Goal: Information Seeking & Learning: Check status

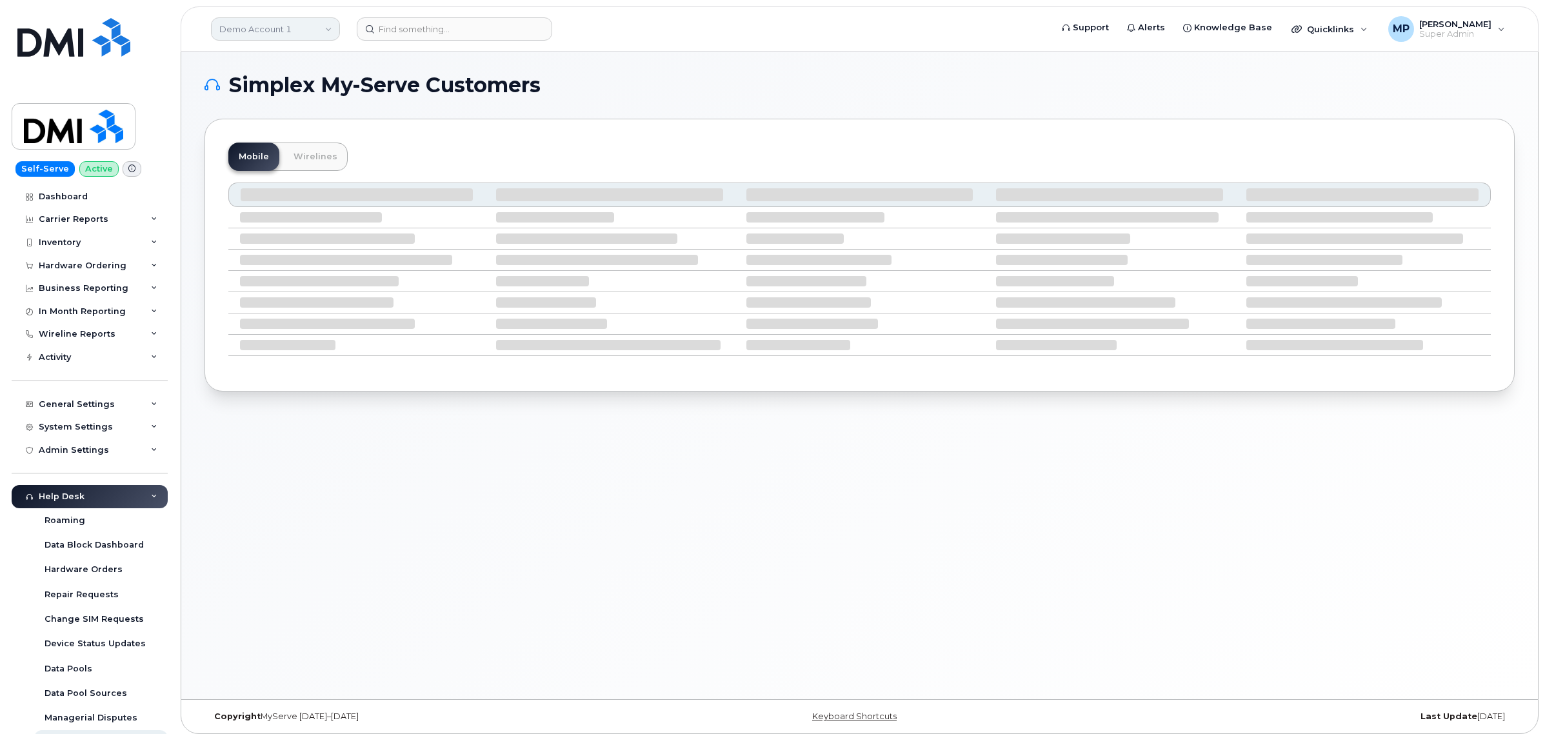
drag, startPoint x: 259, startPoint y: 25, endPoint x: 252, endPoint y: 37, distance: 13.8
click at [259, 25] on link "Demo Account 1" at bounding box center [275, 28] width 129 height 23
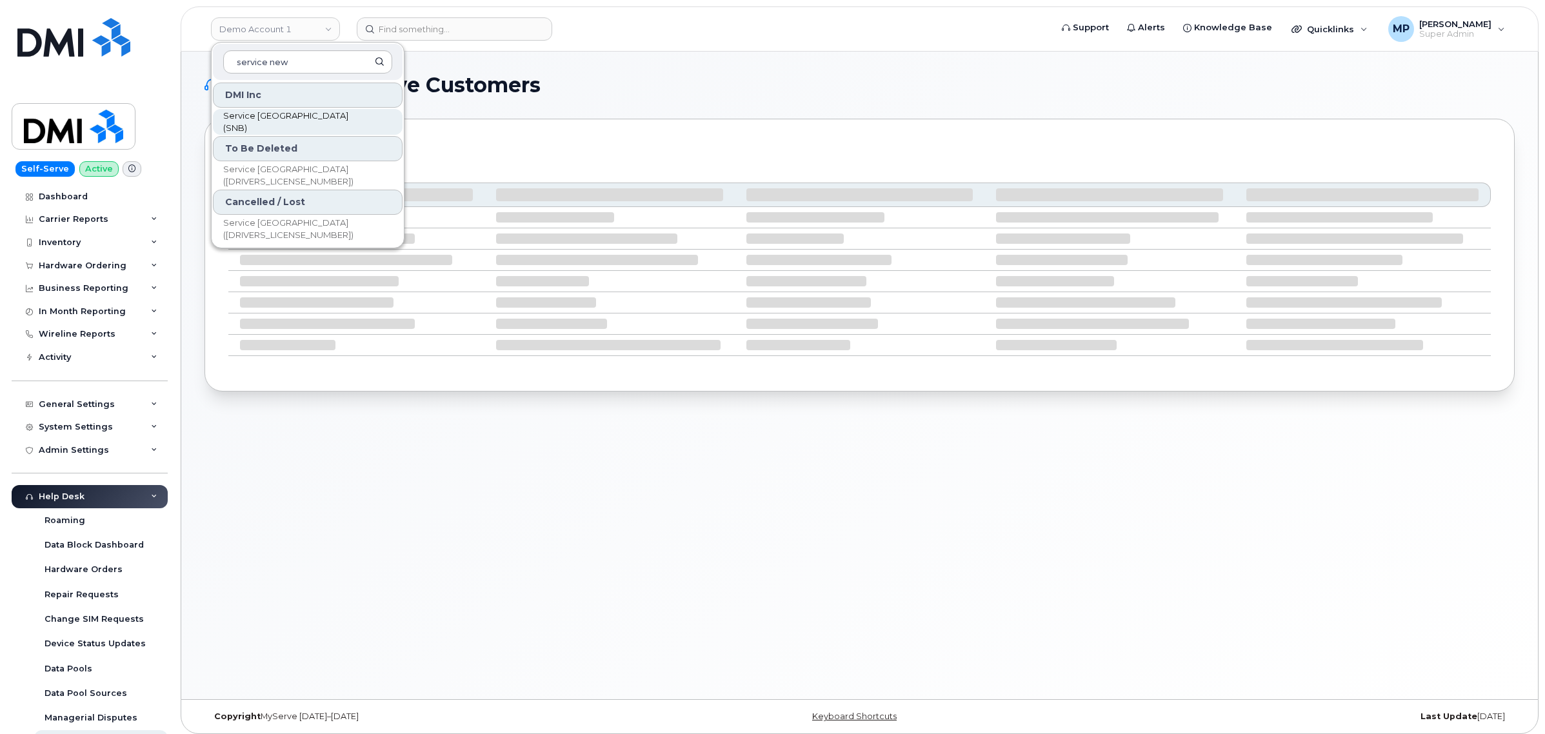
type input "service new"
click at [291, 121] on span "Service [GEOGRAPHIC_DATA] (SNB)" at bounding box center [297, 122] width 148 height 25
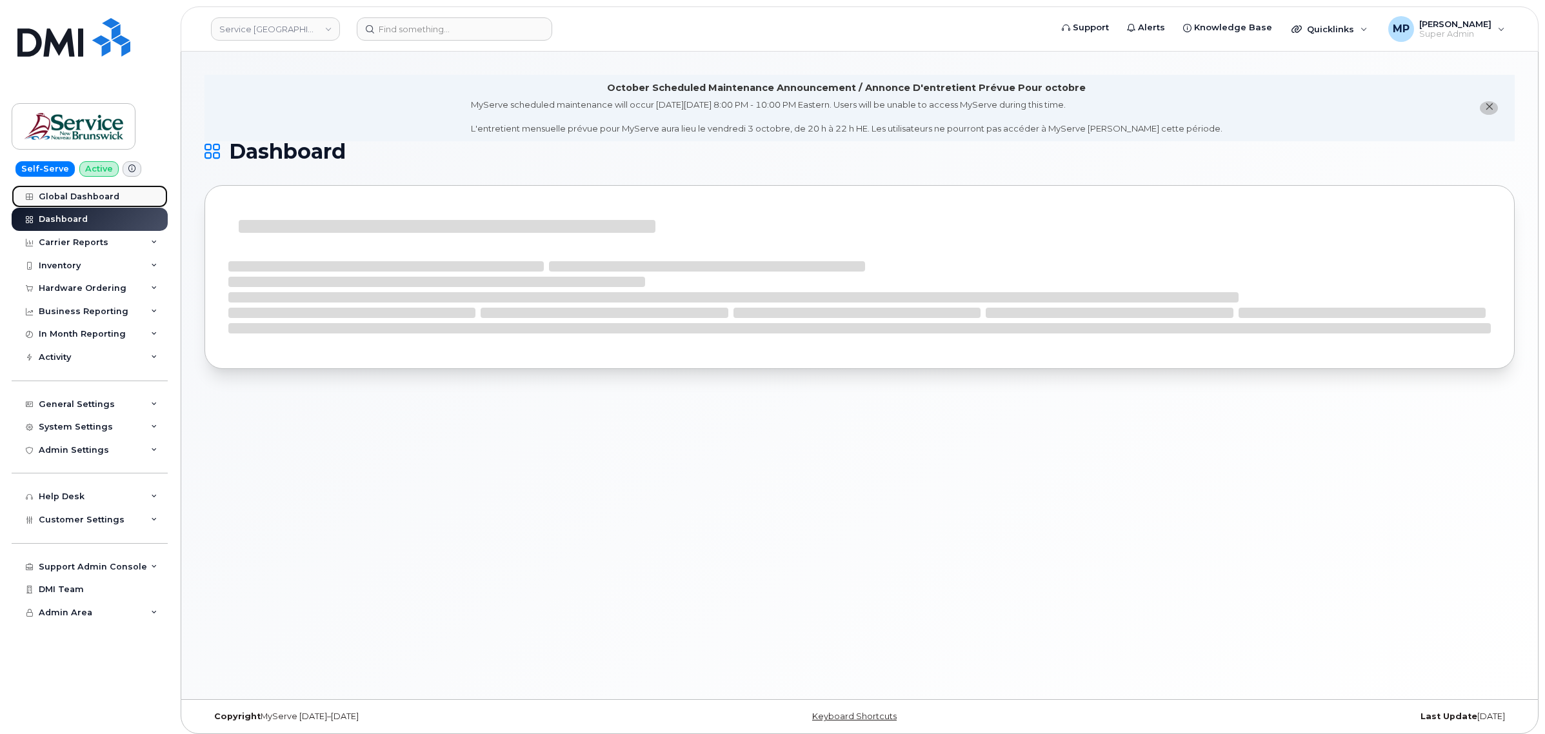
click at [63, 188] on link "Global Dashboard" at bounding box center [90, 196] width 156 height 23
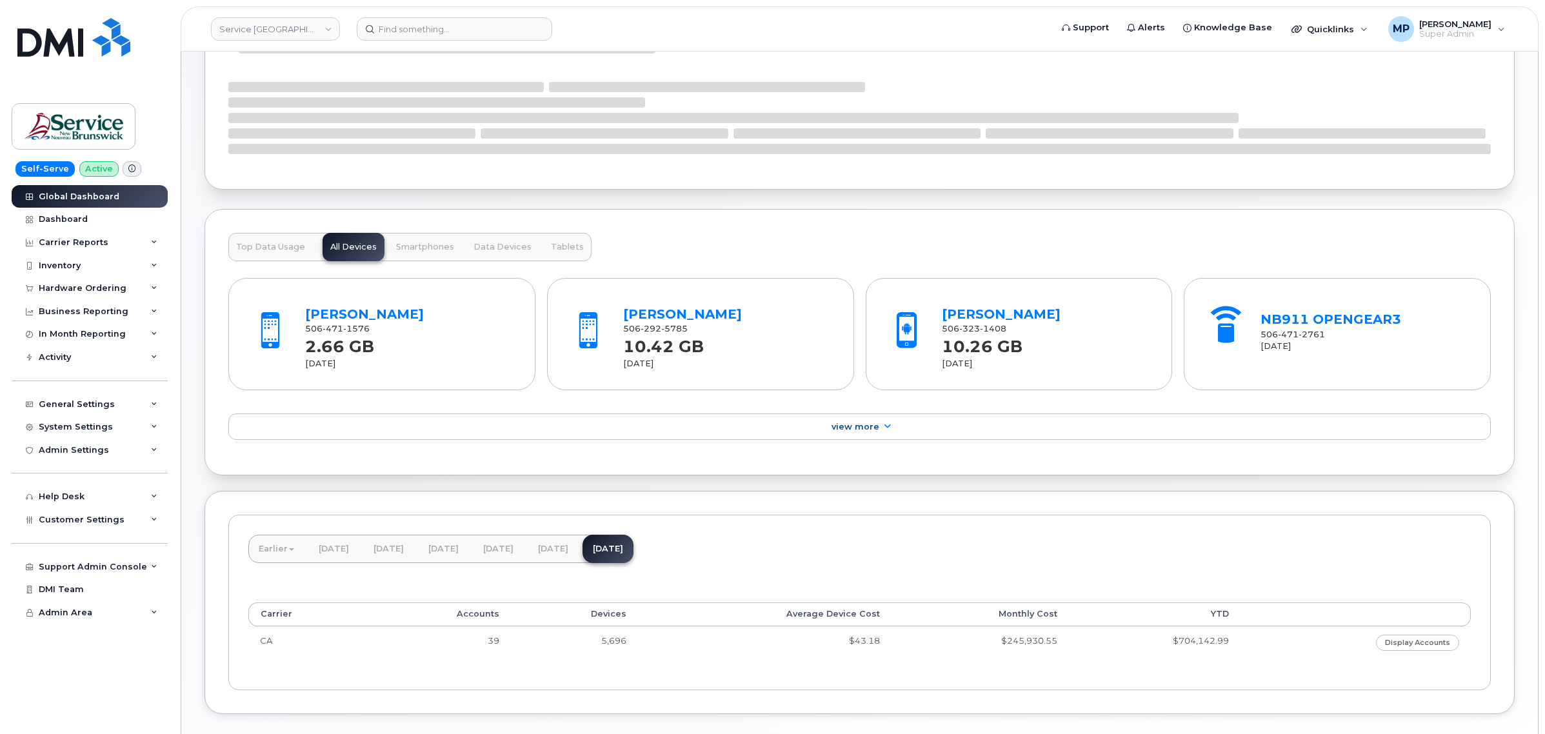
scroll to position [246, 0]
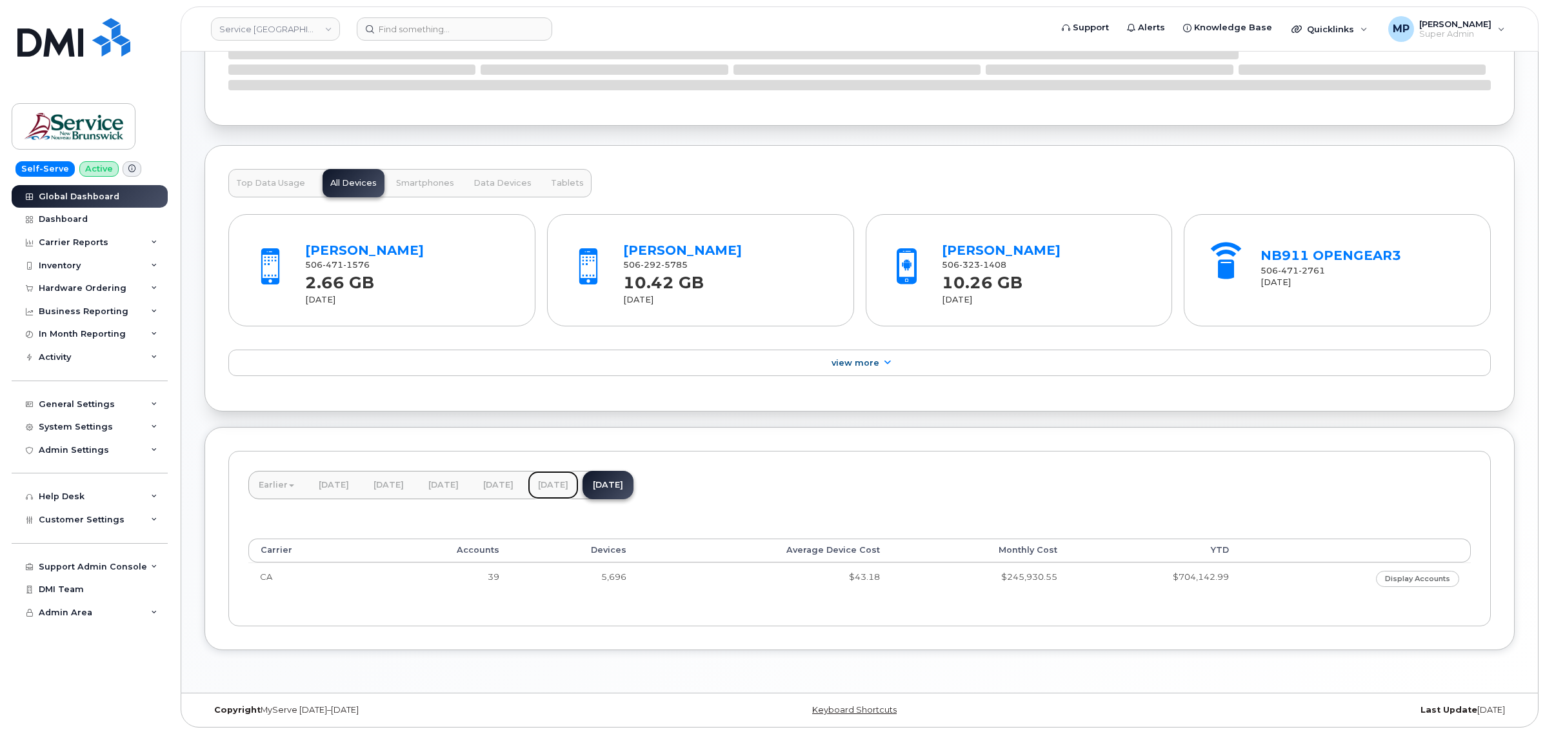
click at [579, 486] on link "August 2025" at bounding box center [553, 485] width 51 height 28
click at [633, 484] on link "[DATE]" at bounding box center [607, 485] width 51 height 28
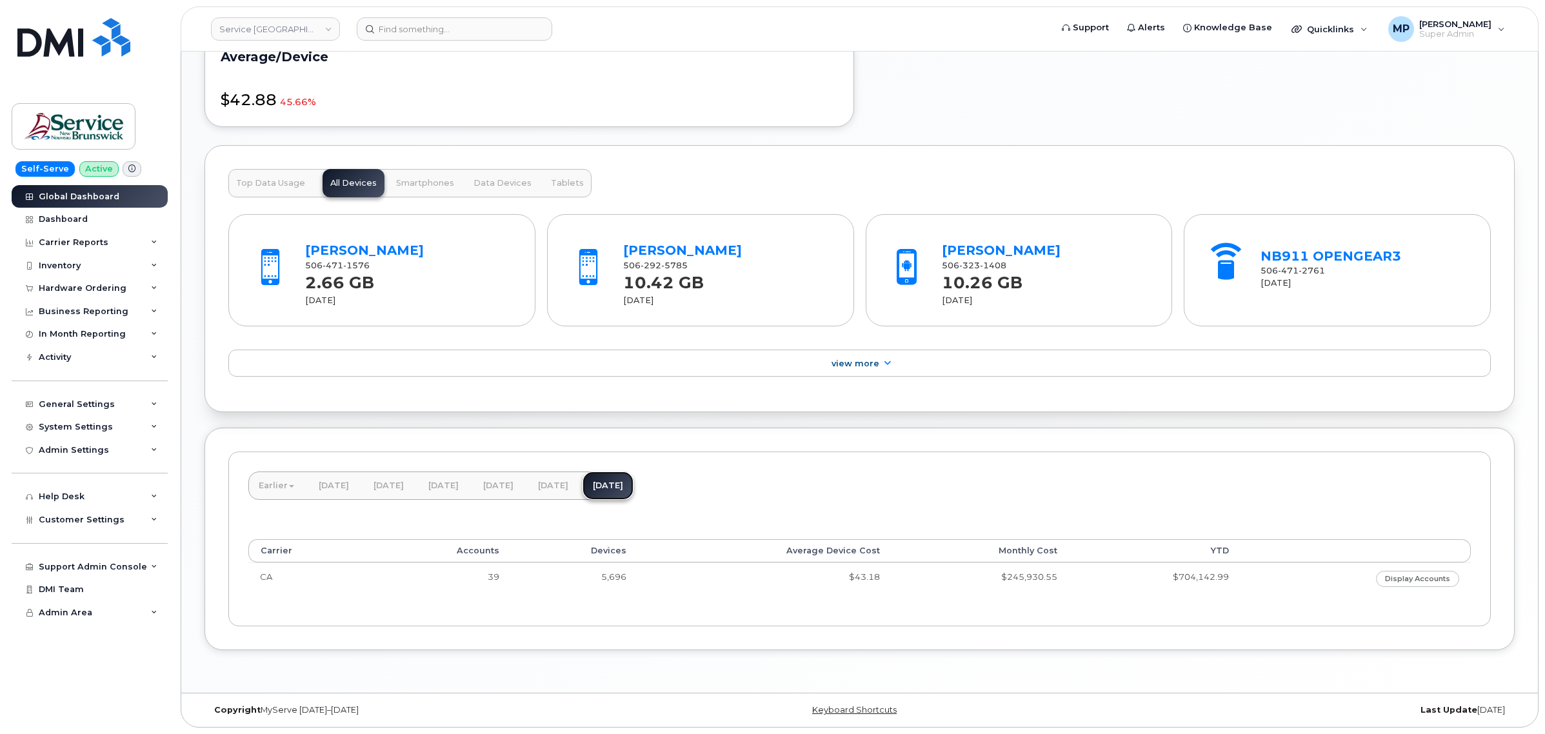
scroll to position [895, 0]
click at [1416, 581] on link "Display Accounts" at bounding box center [1417, 579] width 83 height 16
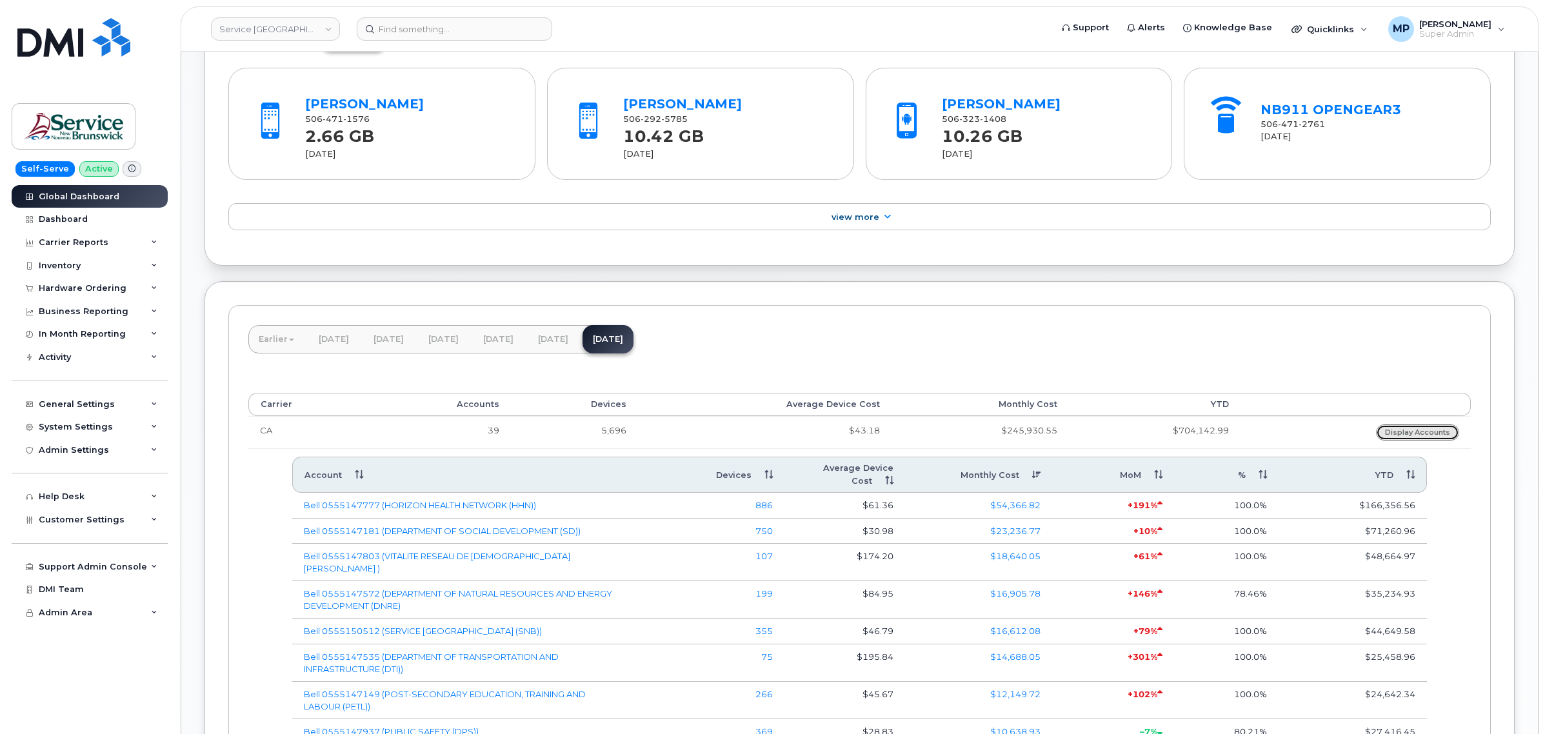
scroll to position [1020, 0]
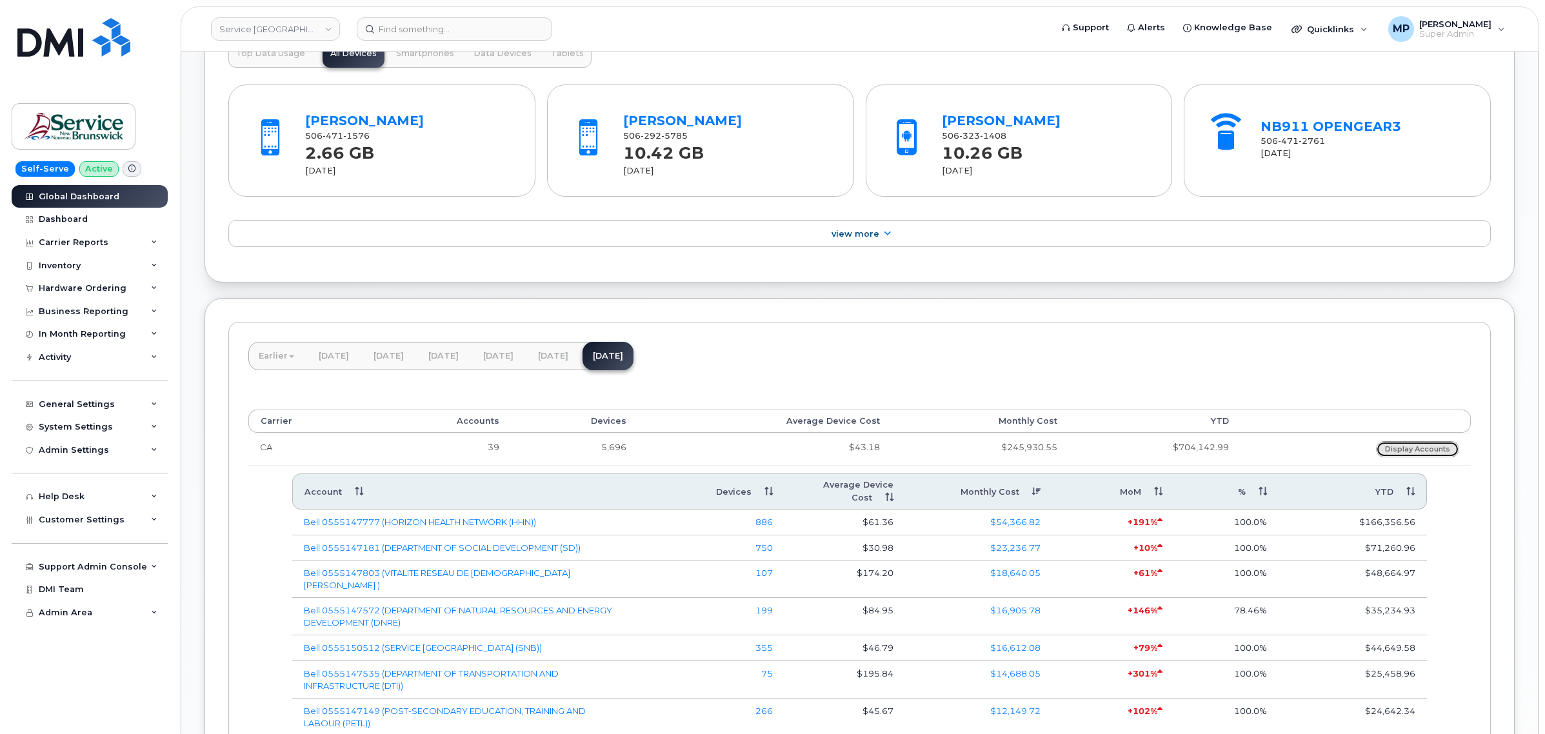
click at [1405, 453] on link "Display Accounts" at bounding box center [1417, 449] width 83 height 16
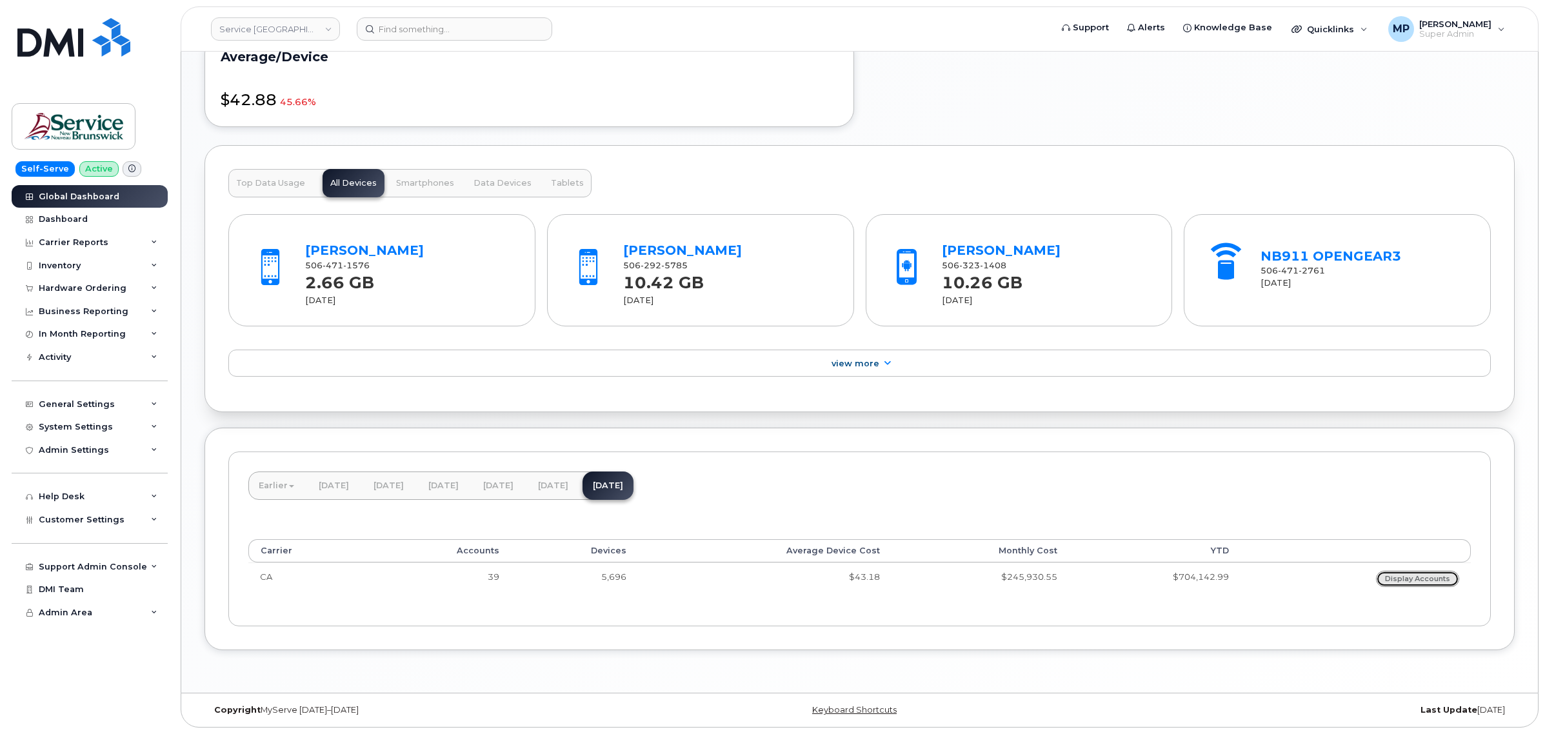
scroll to position [895, 0]
click at [275, 172] on button "Top Data Usage" at bounding box center [270, 183] width 84 height 28
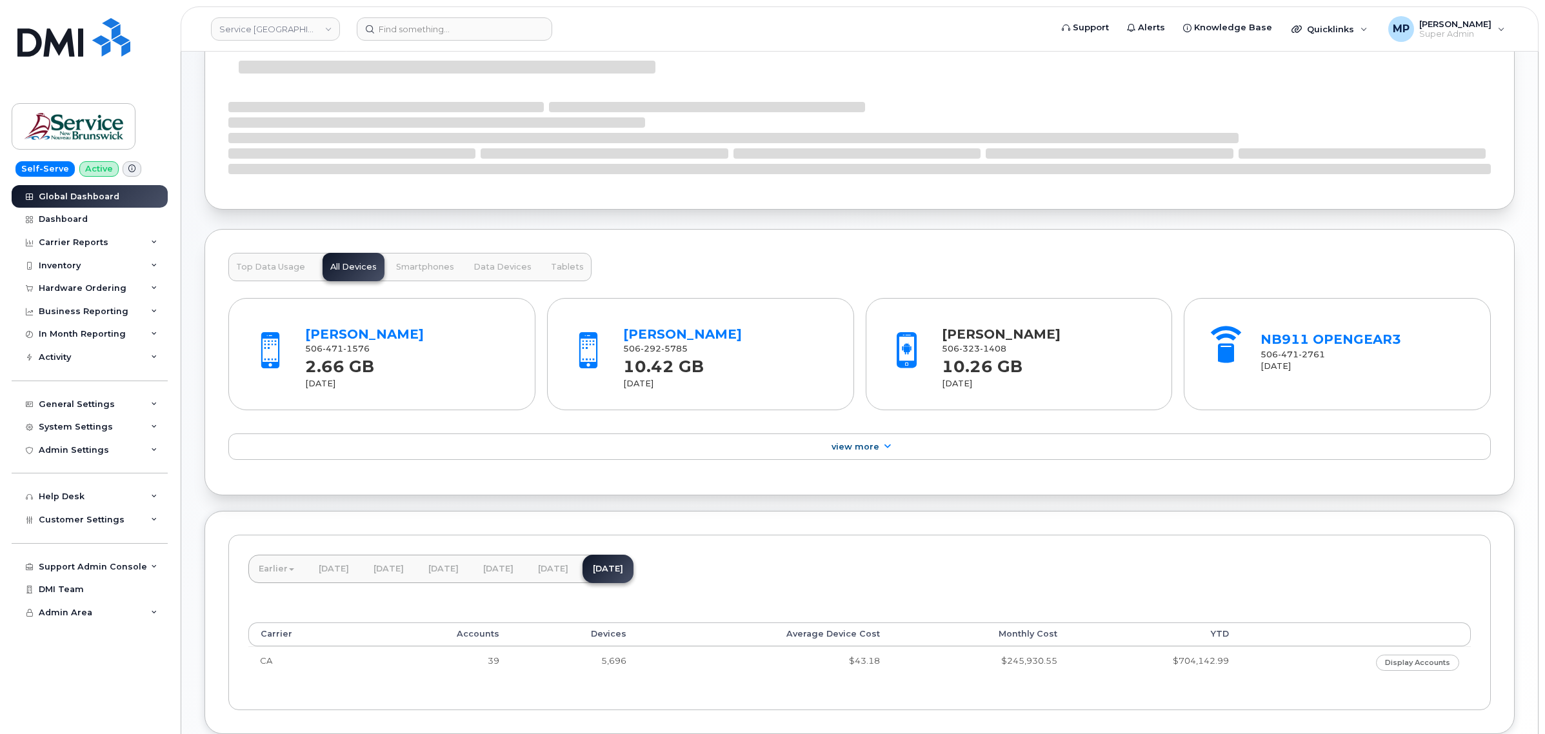
scroll to position [161, 0]
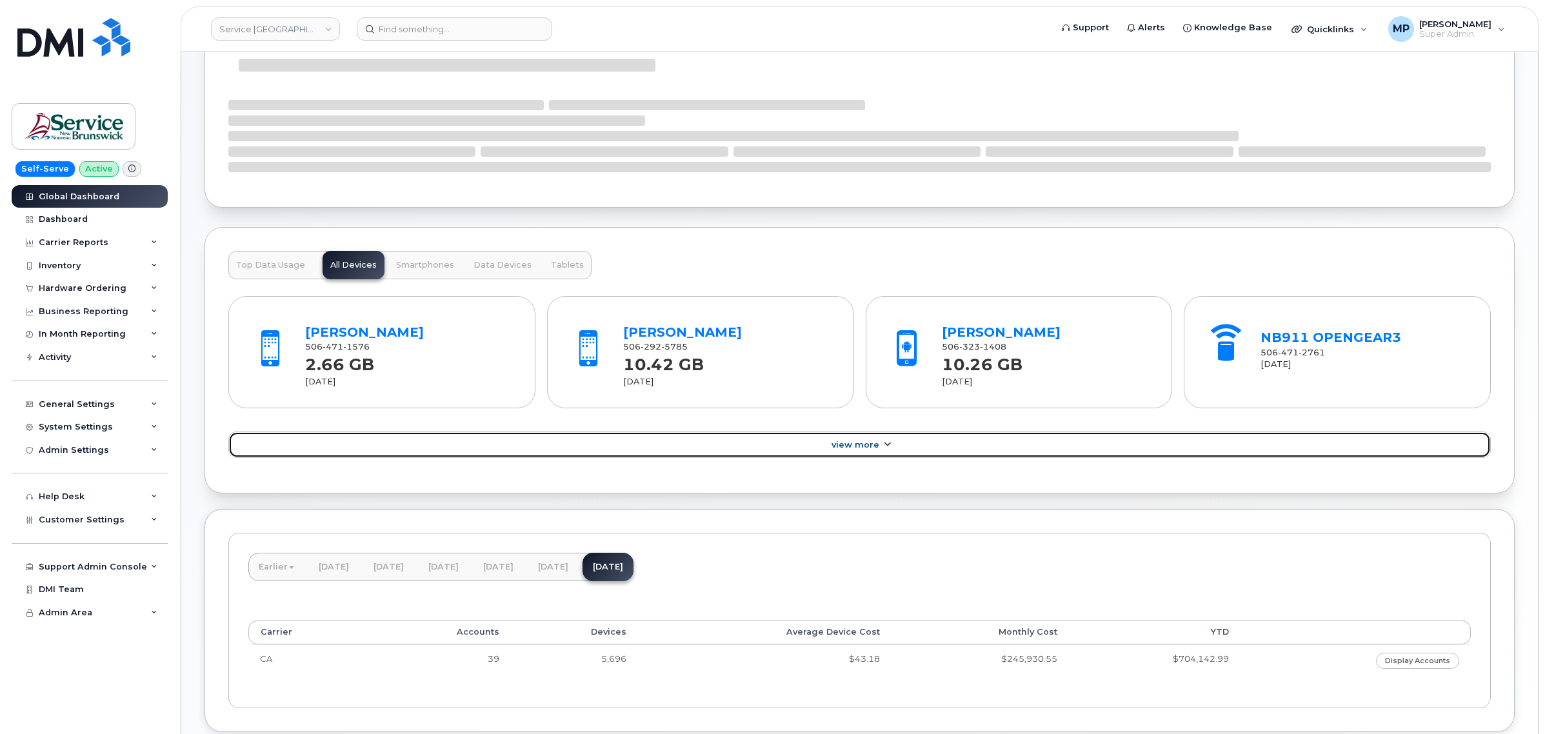
click at [871, 444] on span "View More" at bounding box center [855, 445] width 48 height 10
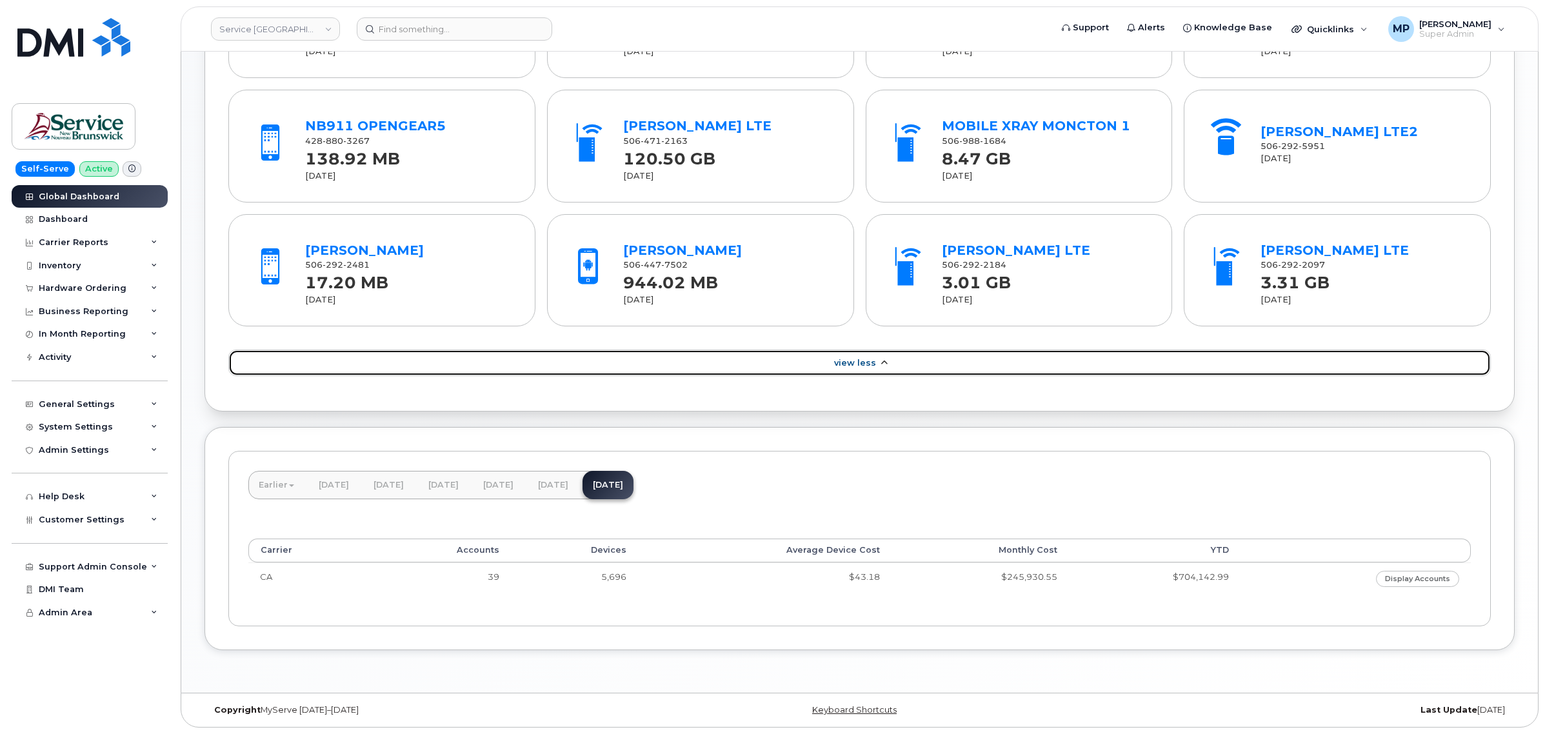
click at [848, 359] on span "View Less" at bounding box center [855, 363] width 42 height 10
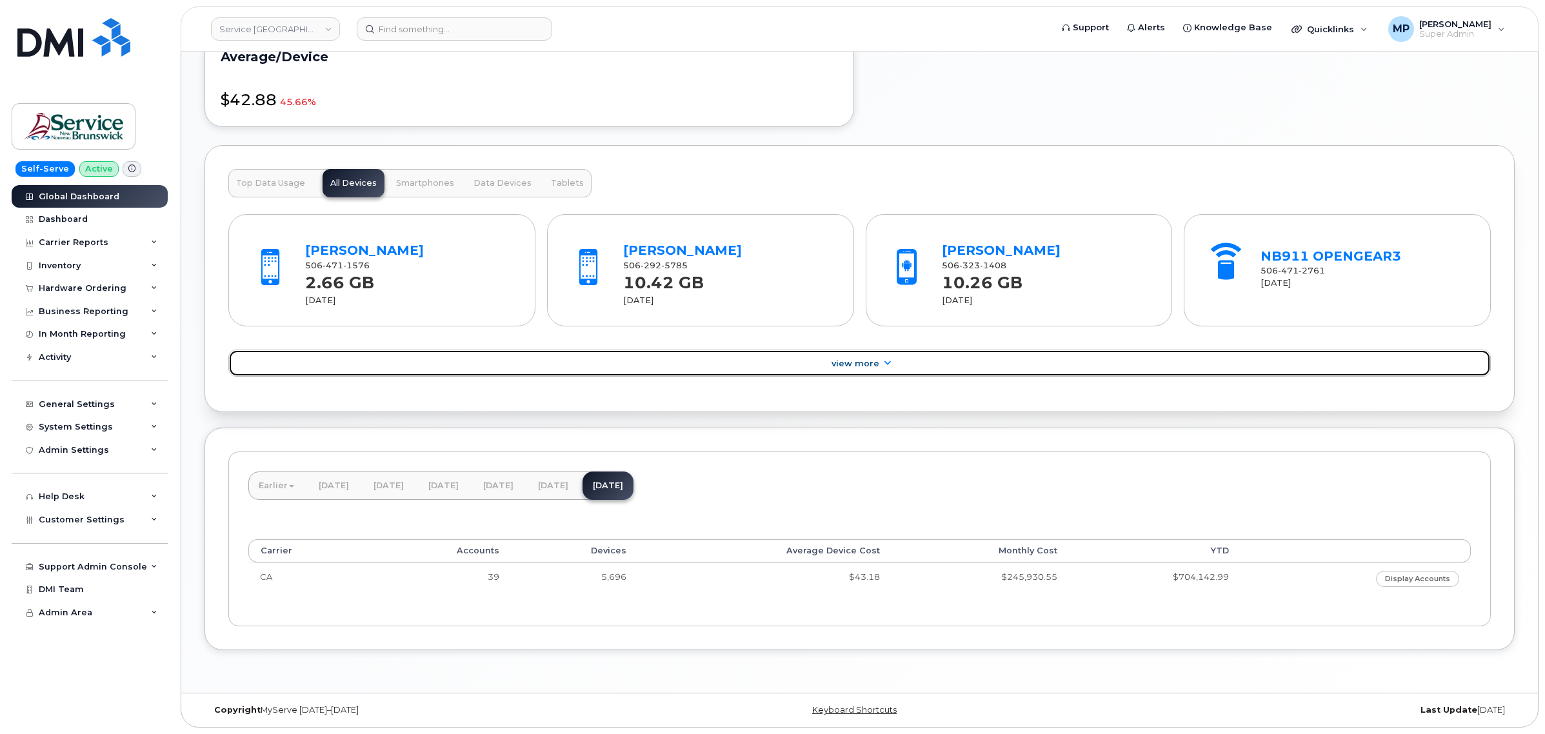
scroll to position [895, 0]
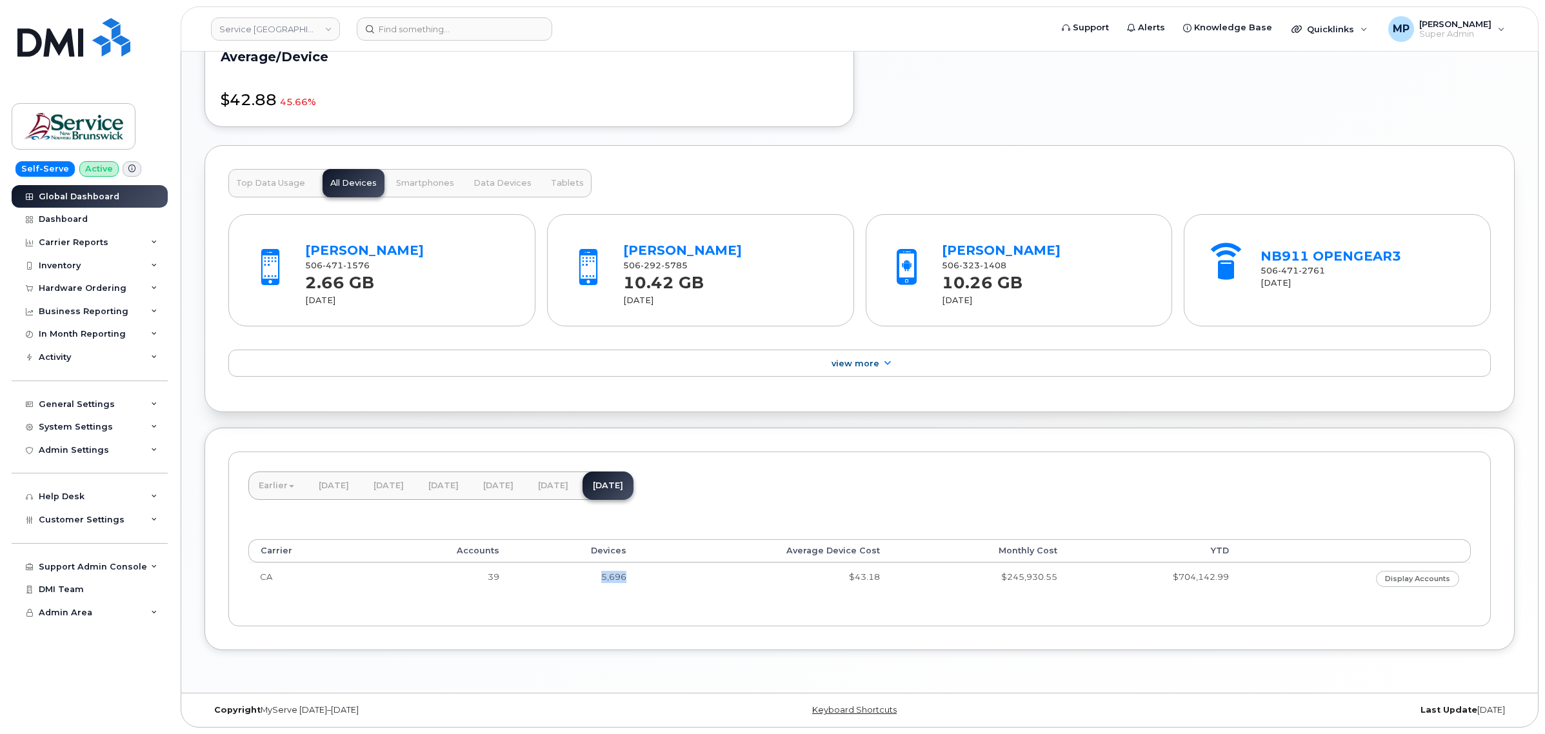
drag, startPoint x: 624, startPoint y: 578, endPoint x: 579, endPoint y: 578, distance: 44.5
click at [579, 578] on td "5,696" at bounding box center [574, 578] width 127 height 32
click at [929, 486] on div "Earlier March 2025 February 2025 January 2025 December 2024 November 2024 Octob…" at bounding box center [859, 538] width 1262 height 175
click at [579, 479] on link "August 2025" at bounding box center [553, 485] width 51 height 28
click at [633, 482] on link "[DATE]" at bounding box center [607, 485] width 51 height 28
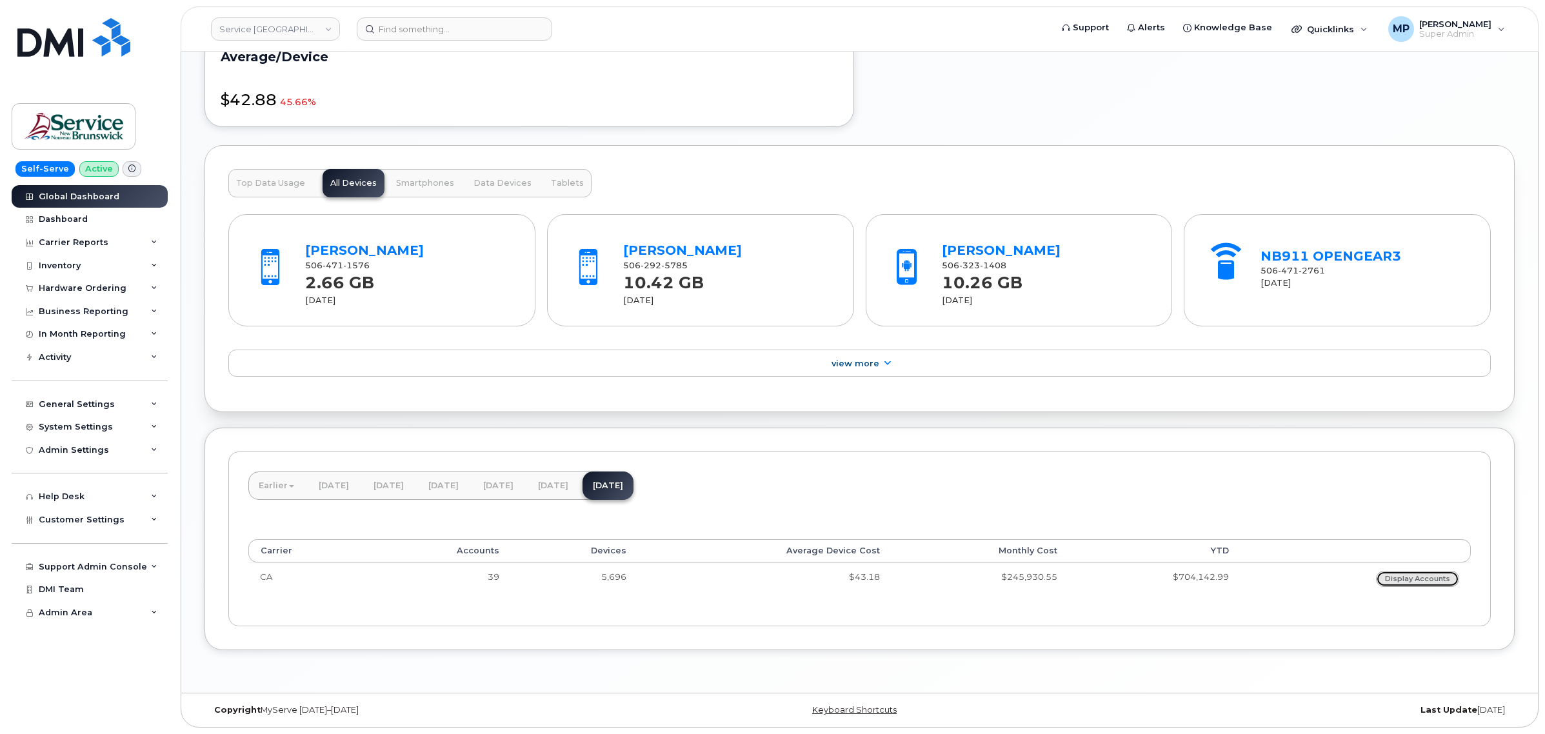
click at [1405, 579] on link "Display Accounts" at bounding box center [1417, 579] width 83 height 16
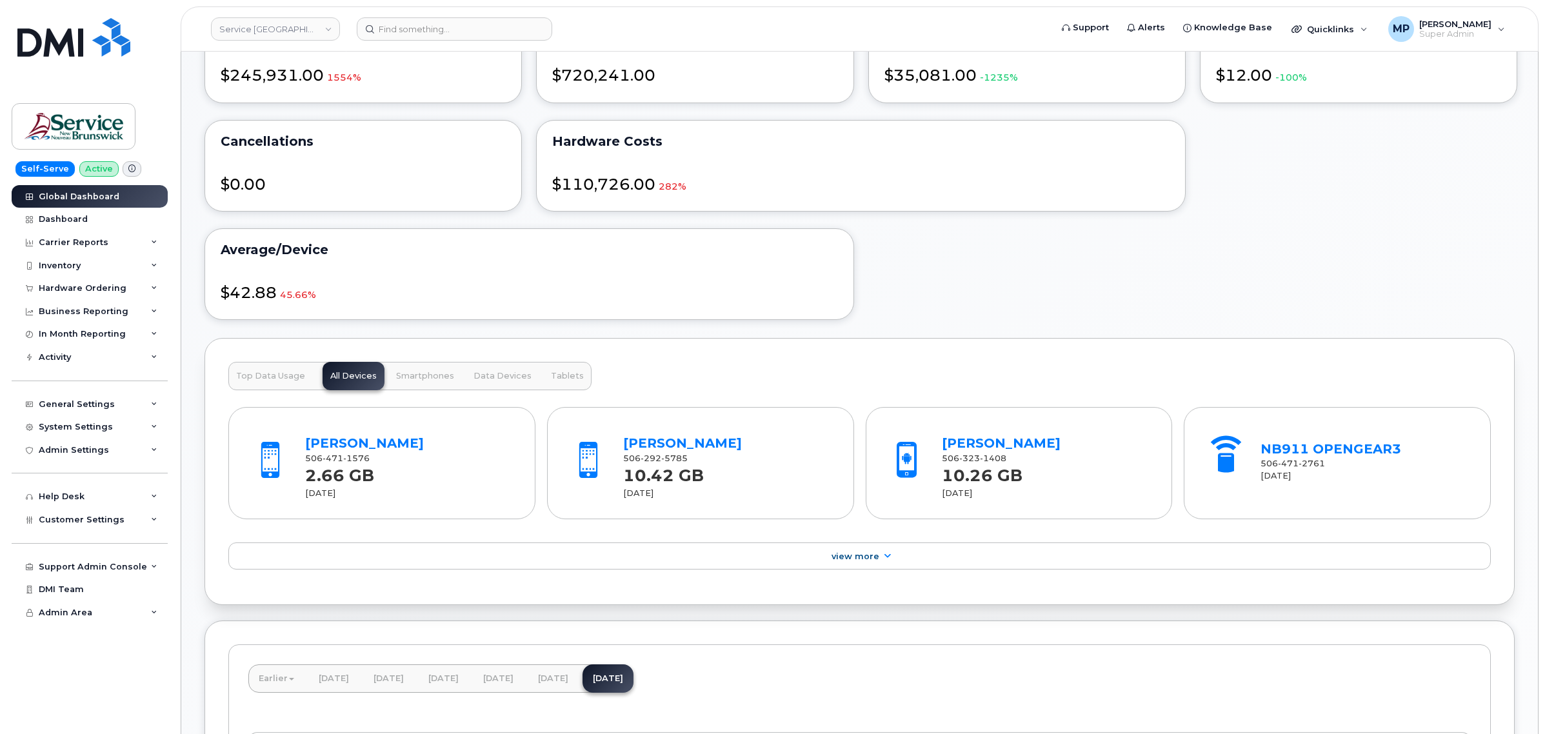
scroll to position [858, 0]
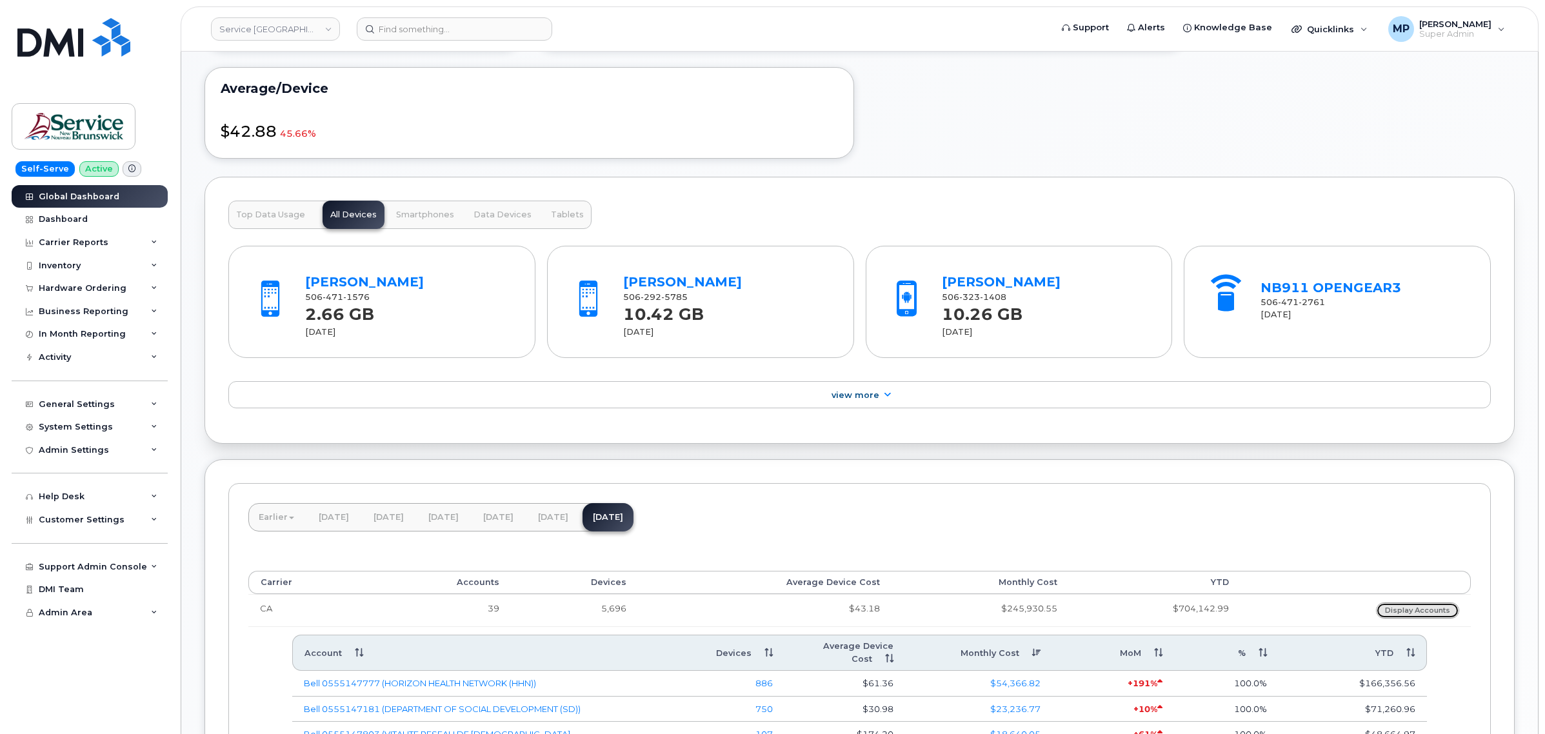
click at [1423, 613] on link "Display Accounts" at bounding box center [1417, 610] width 83 height 16
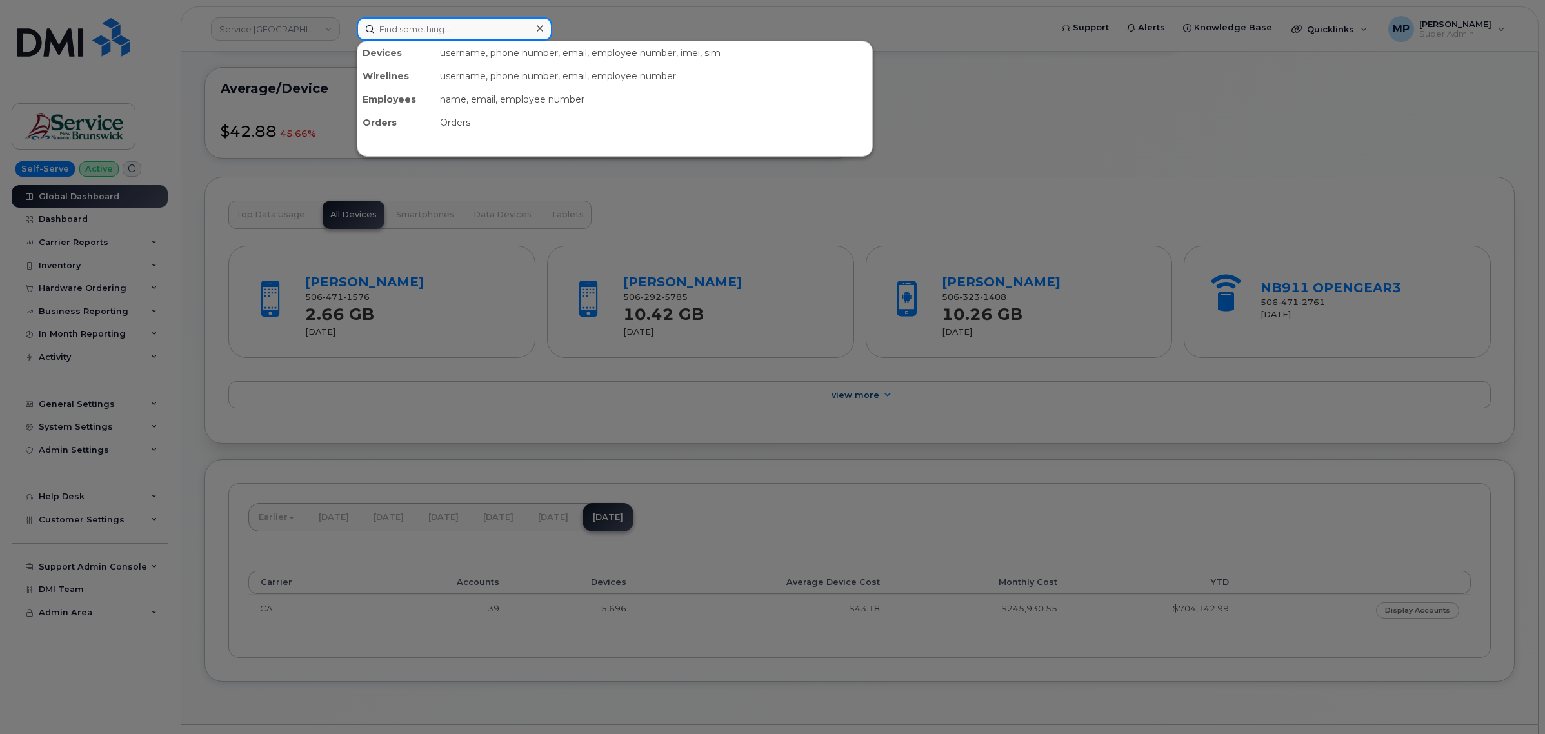
paste input "864) 705-8674"
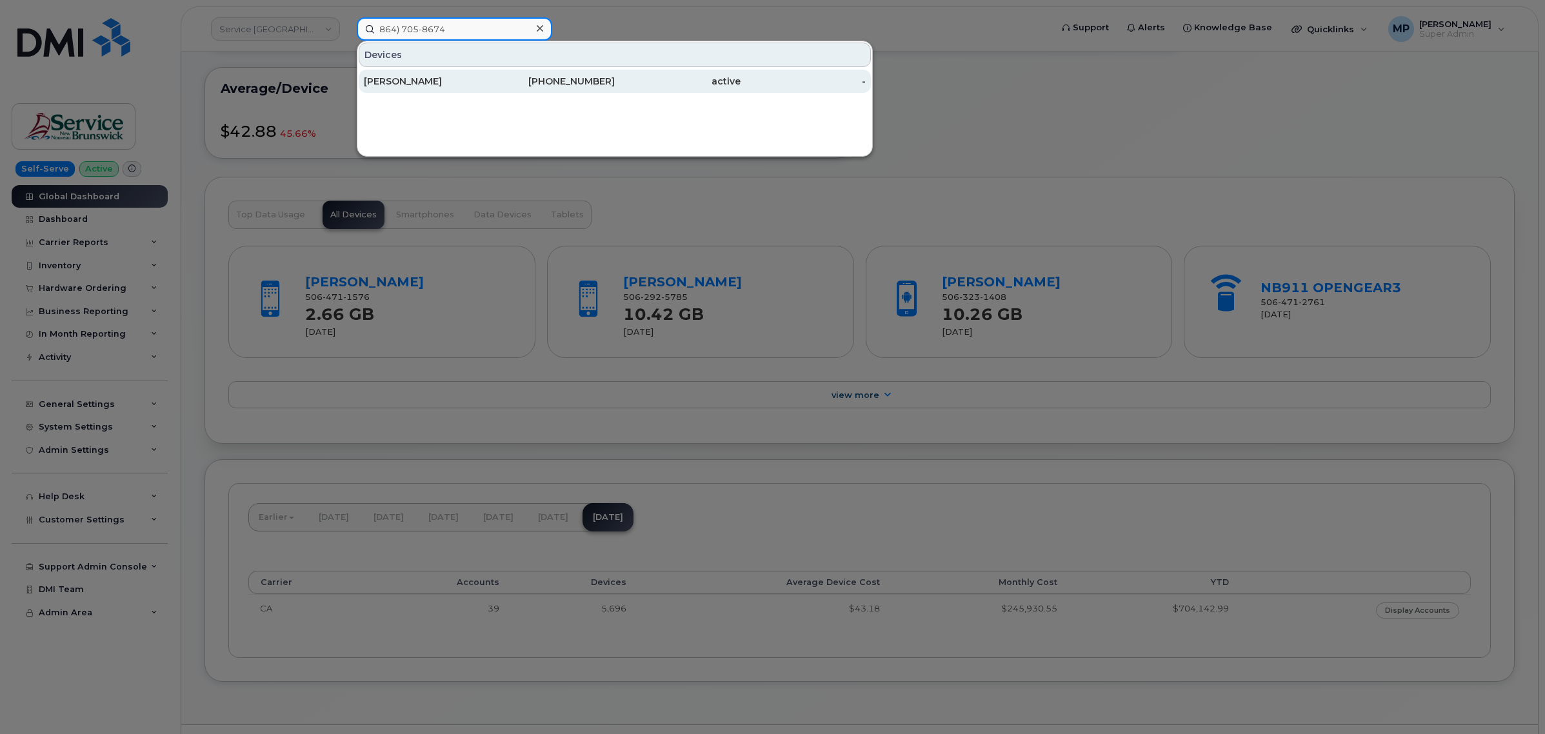
type input "864) 705-8674"
click at [403, 75] on div "Keith Moses" at bounding box center [427, 81] width 126 height 13
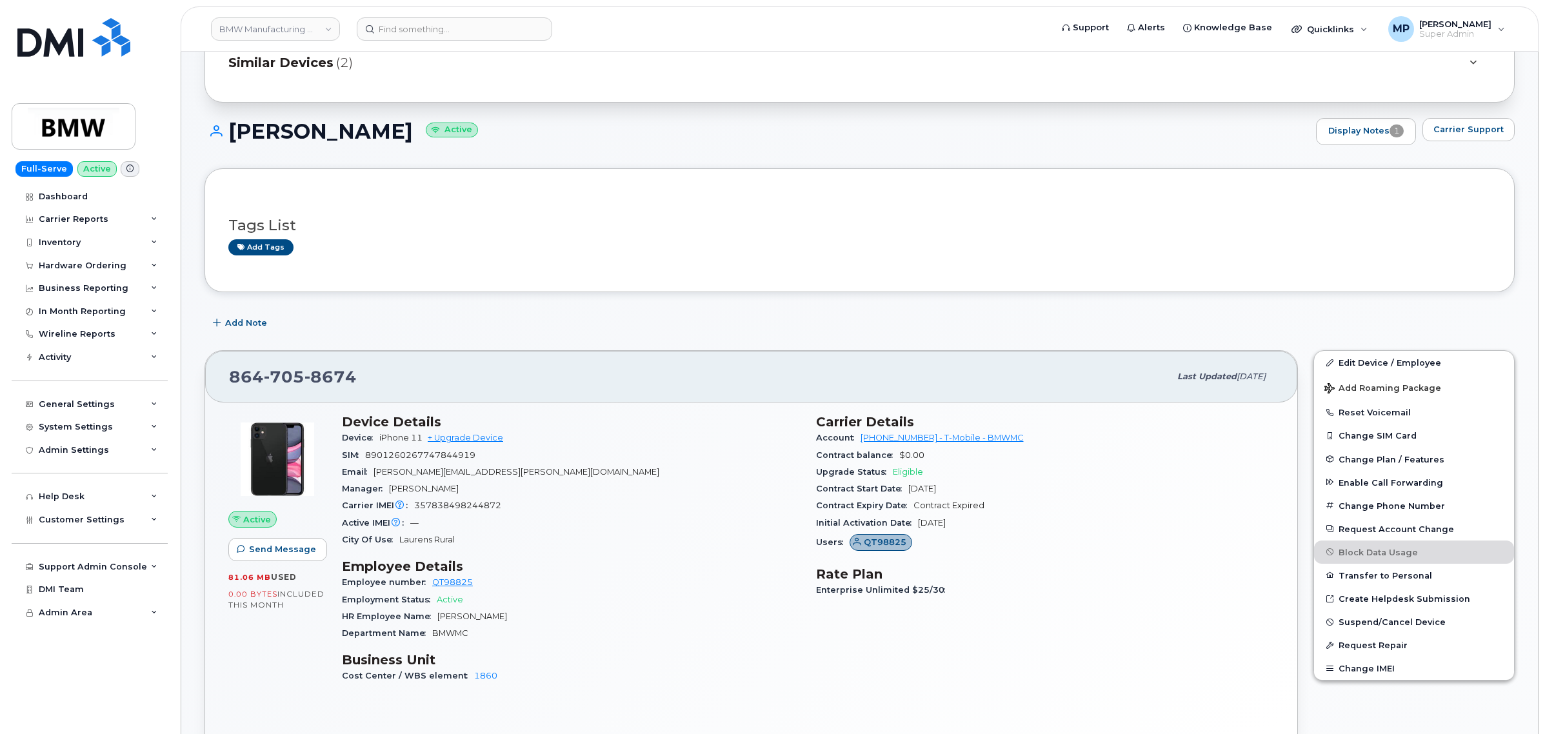
scroll to position [161, 0]
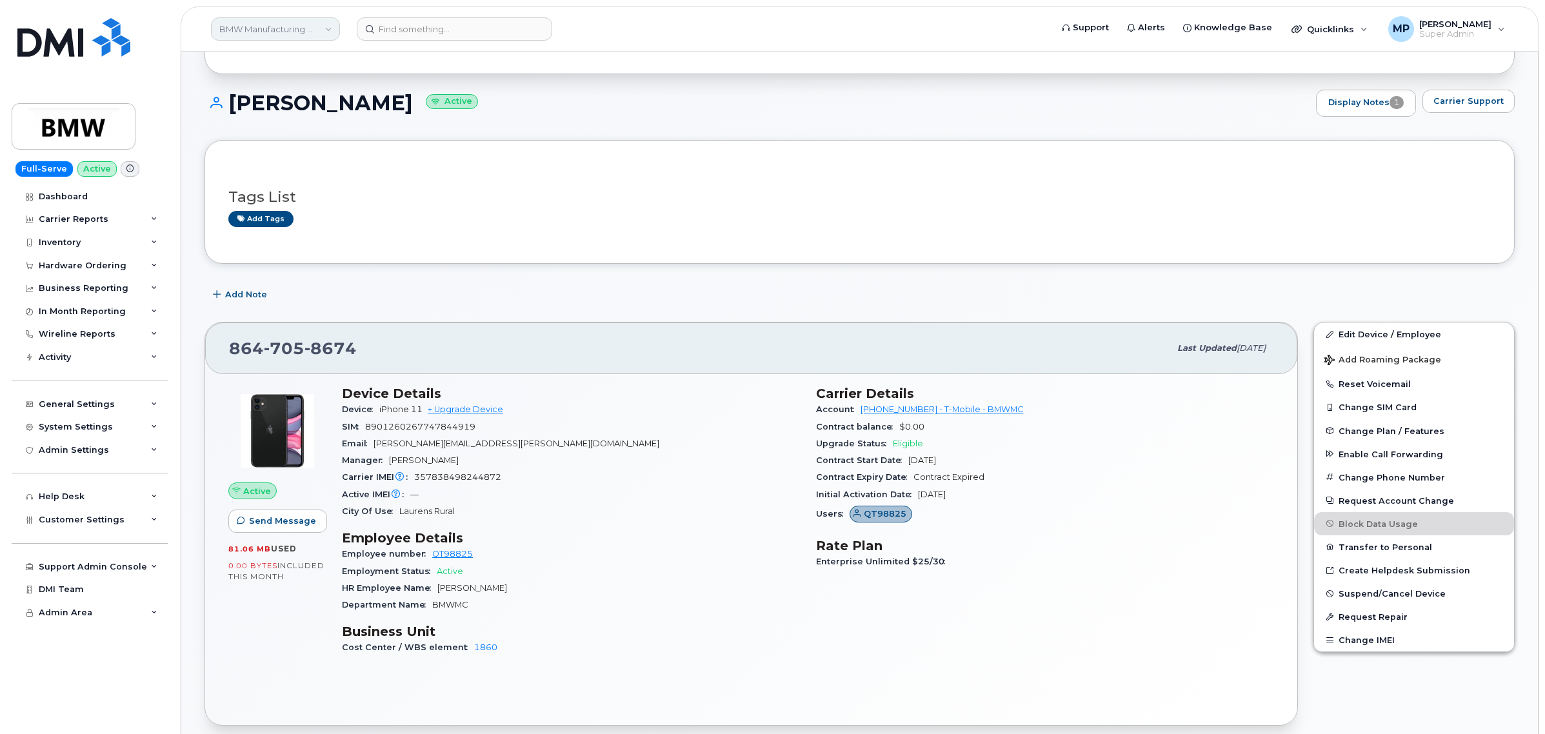
click at [248, 27] on link "BMW Manufacturing Co LLC" at bounding box center [275, 28] width 129 height 23
type input "rentok"
drag, startPoint x: 237, startPoint y: 124, endPoint x: 252, endPoint y: 124, distance: 14.8
click at [237, 124] on span "Rentokil" at bounding box center [240, 121] width 35 height 13
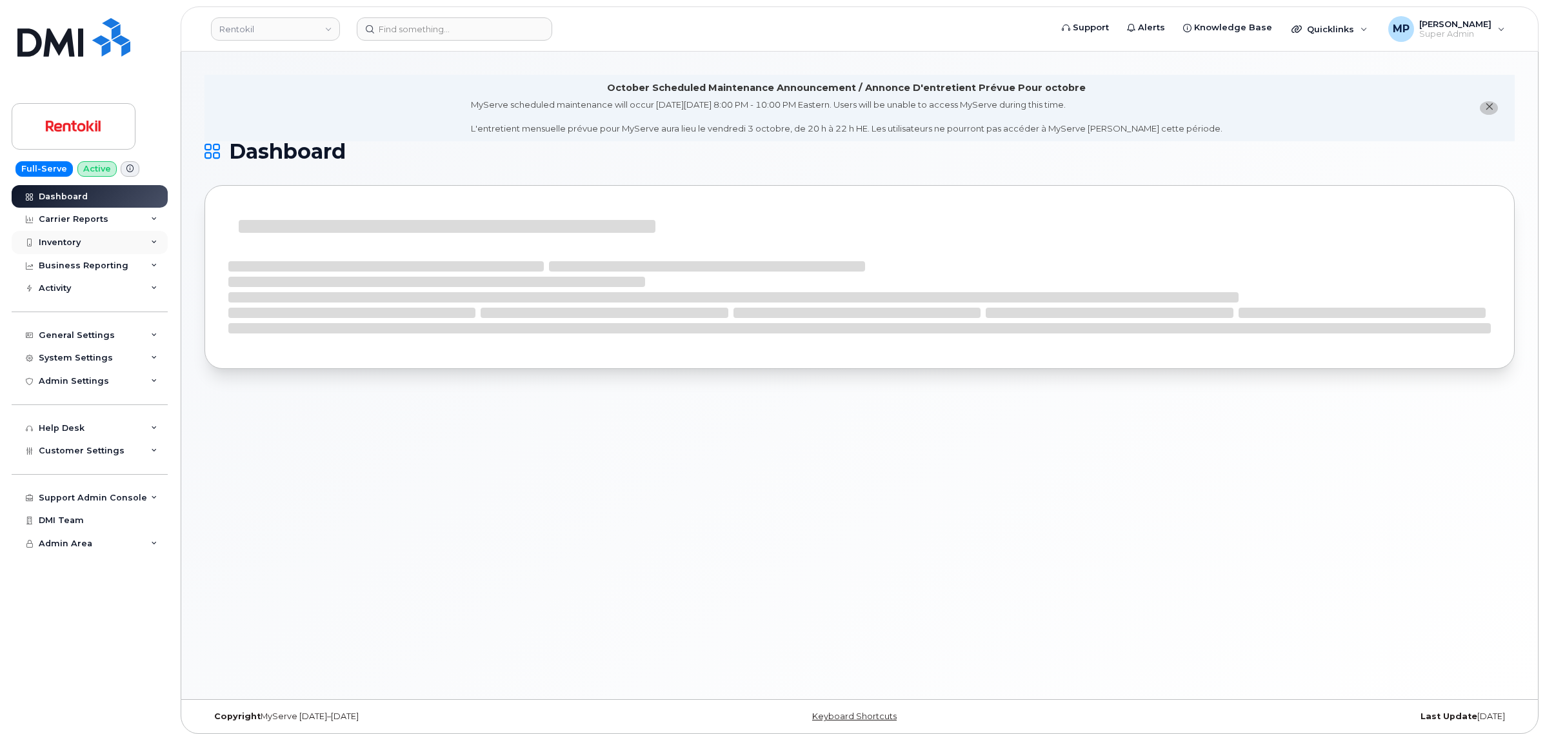
click at [63, 242] on div "Inventory" at bounding box center [60, 242] width 42 height 10
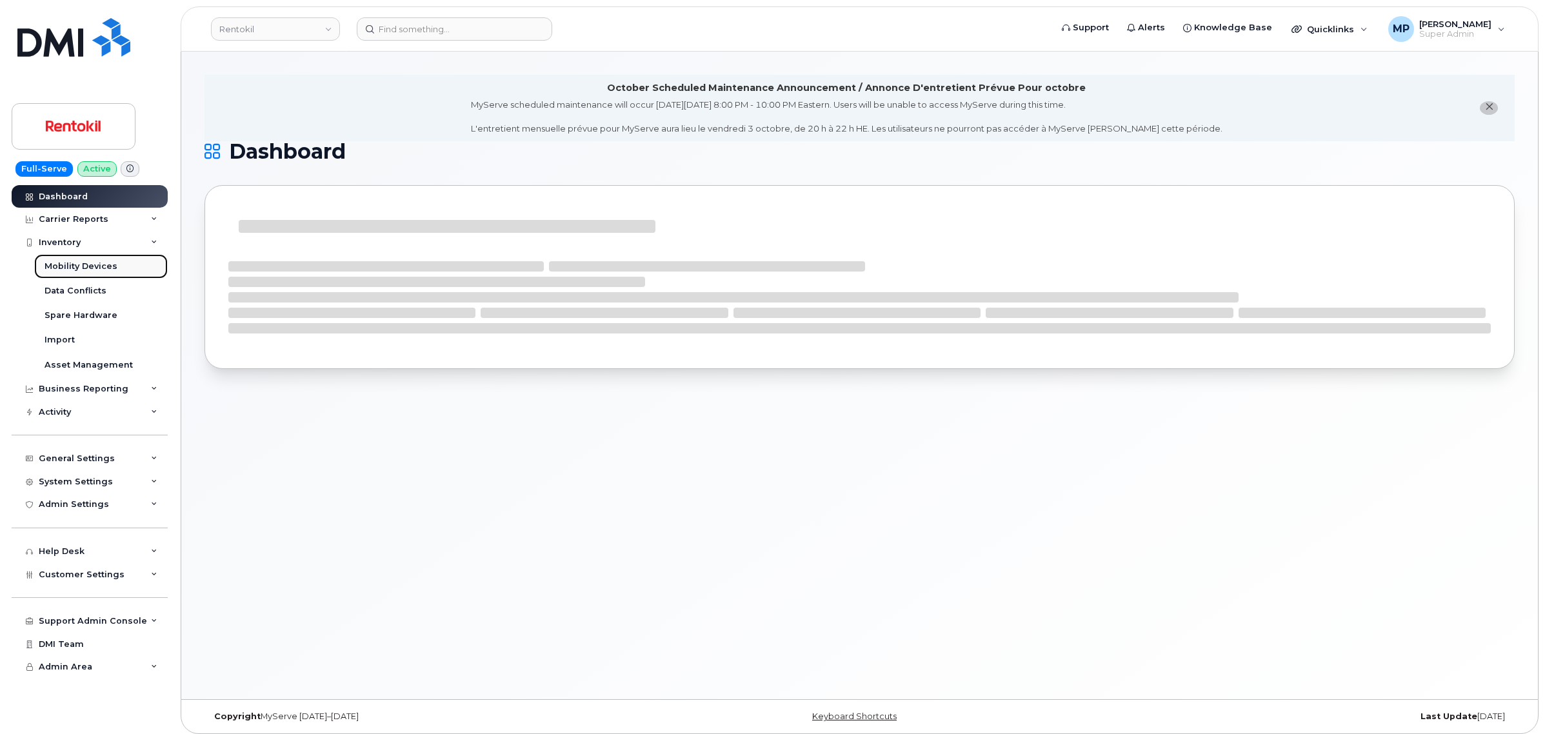
click at [63, 266] on div "Mobility Devices" at bounding box center [81, 267] width 73 height 12
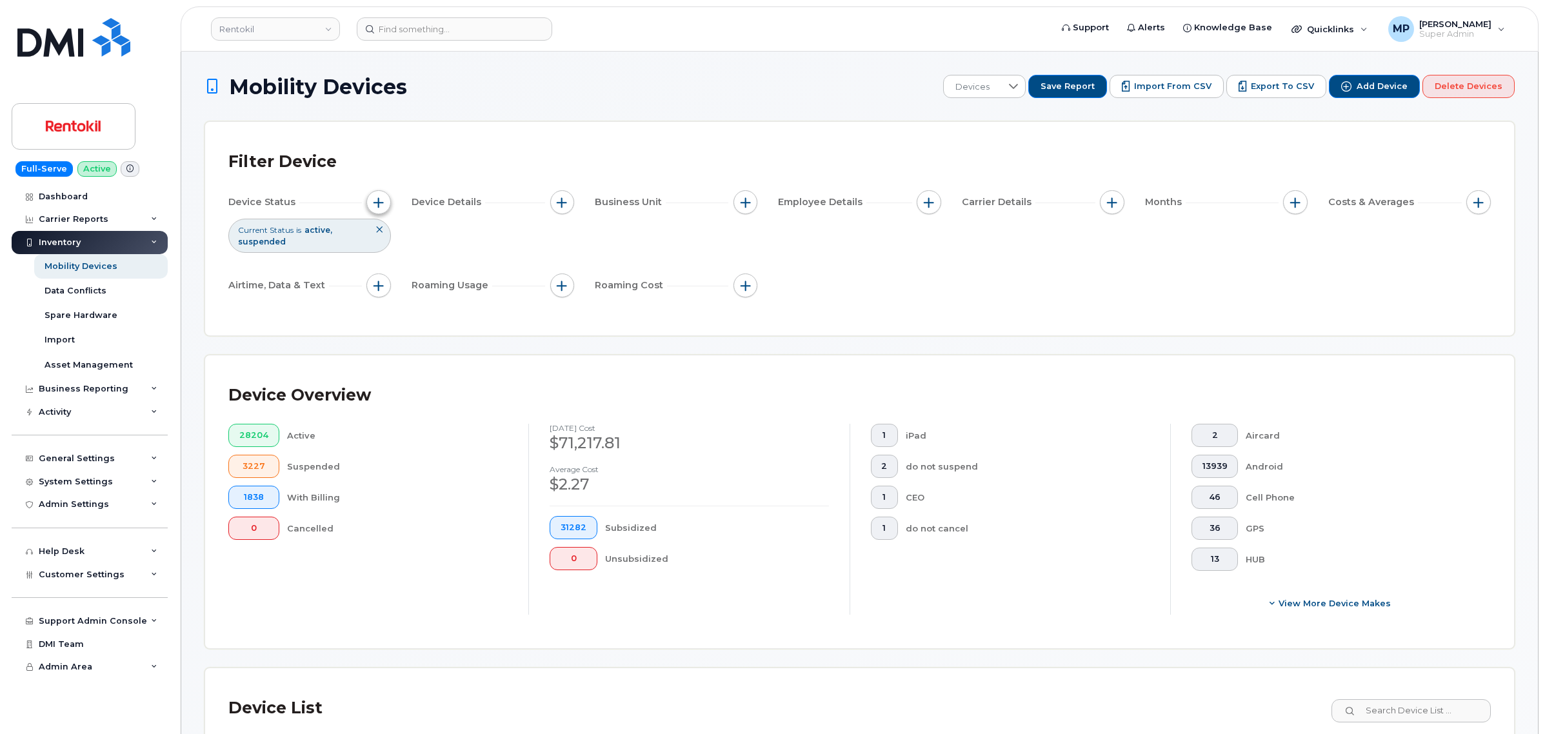
click at [381, 198] on span "button" at bounding box center [378, 202] width 10 height 10
click at [382, 352] on input "HR Feed Override" at bounding box center [382, 353] width 10 height 10
checkbox input "true"
click at [495, 379] on div "empty" at bounding box center [471, 378] width 149 height 22
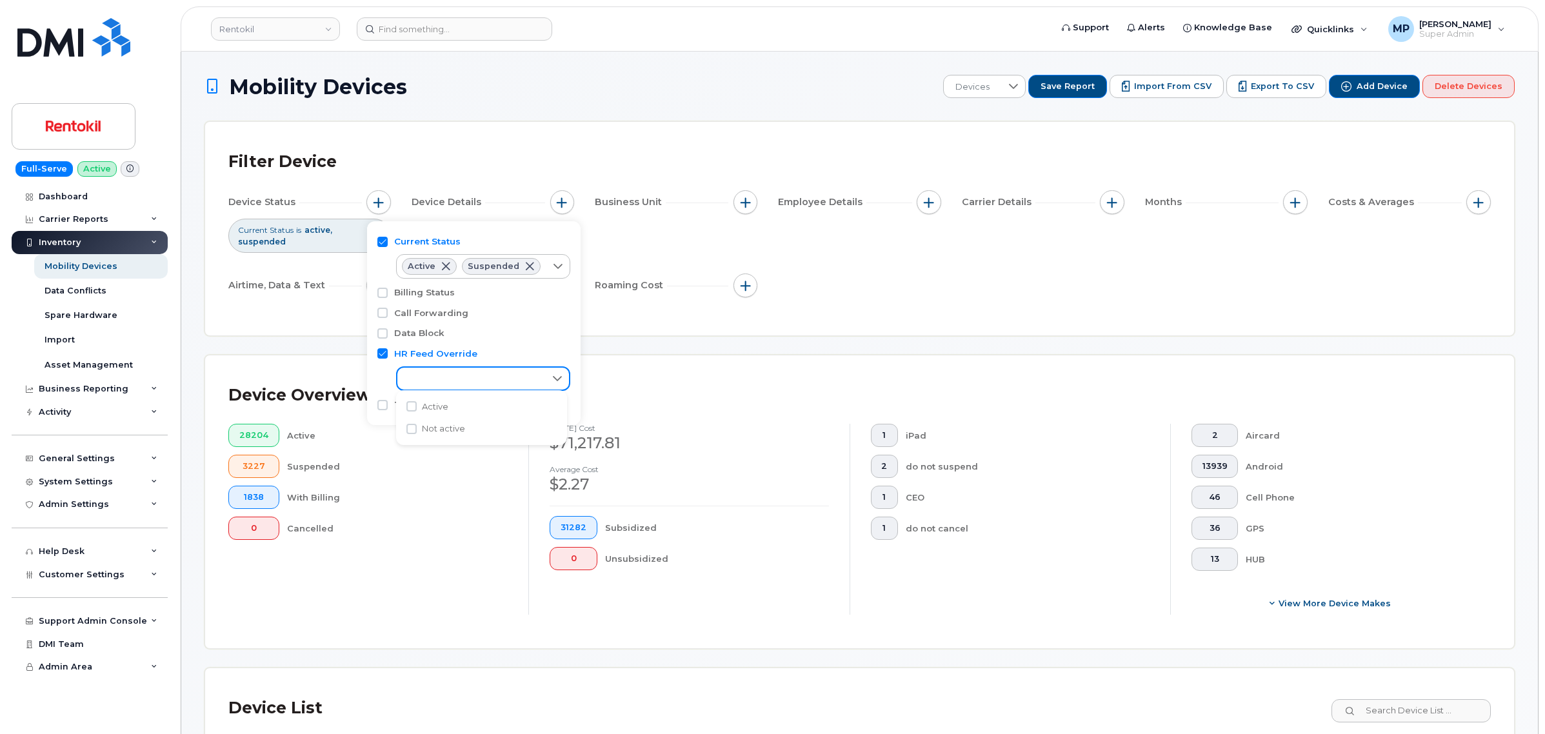
scroll to position [6, 55]
click at [410, 406] on input "Active" at bounding box center [411, 406] width 10 height 10
checkbox input "true"
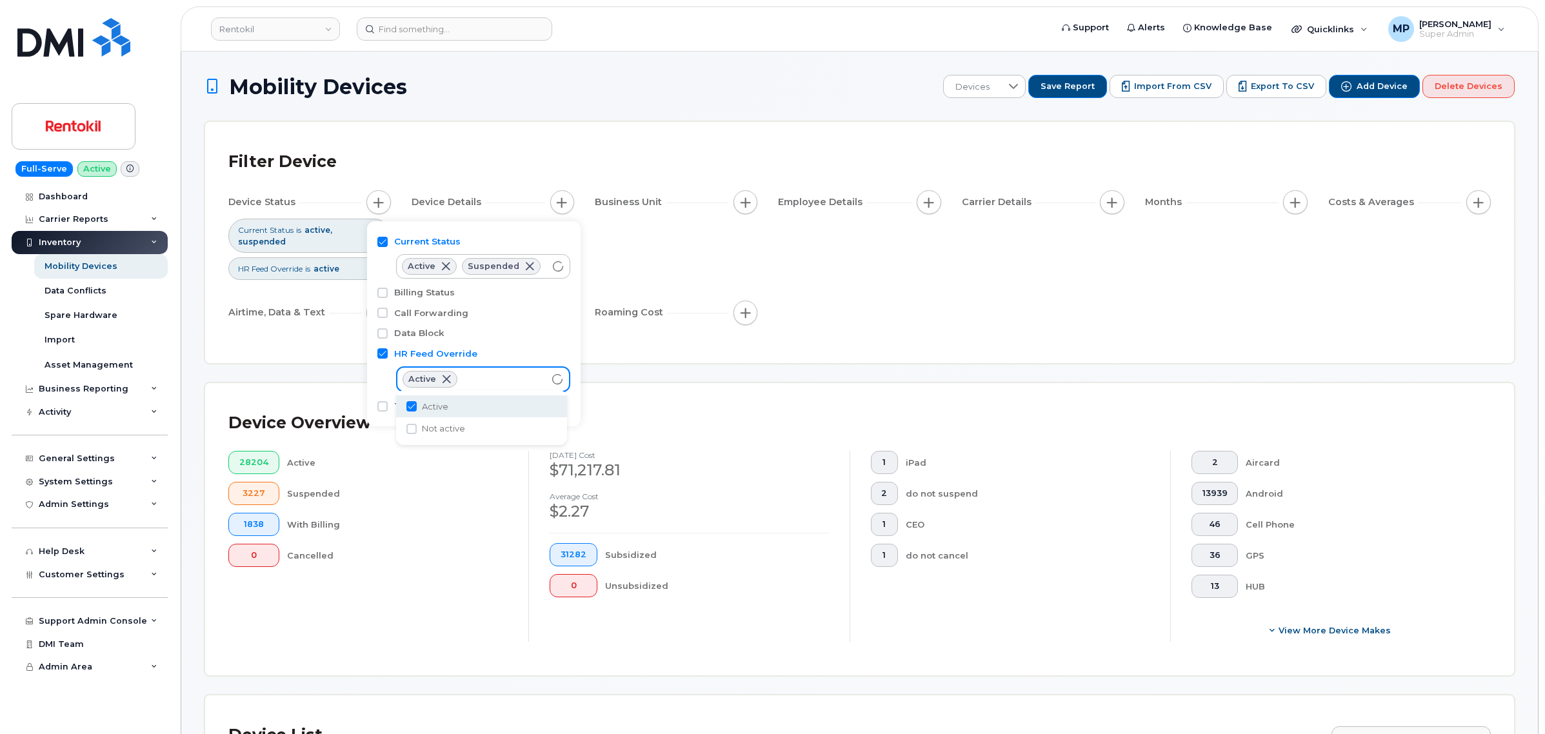
click at [1055, 333] on div "Filter Device Device Status Current Status is active suspended HR Feed Override…" at bounding box center [859, 242] width 1262 height 195
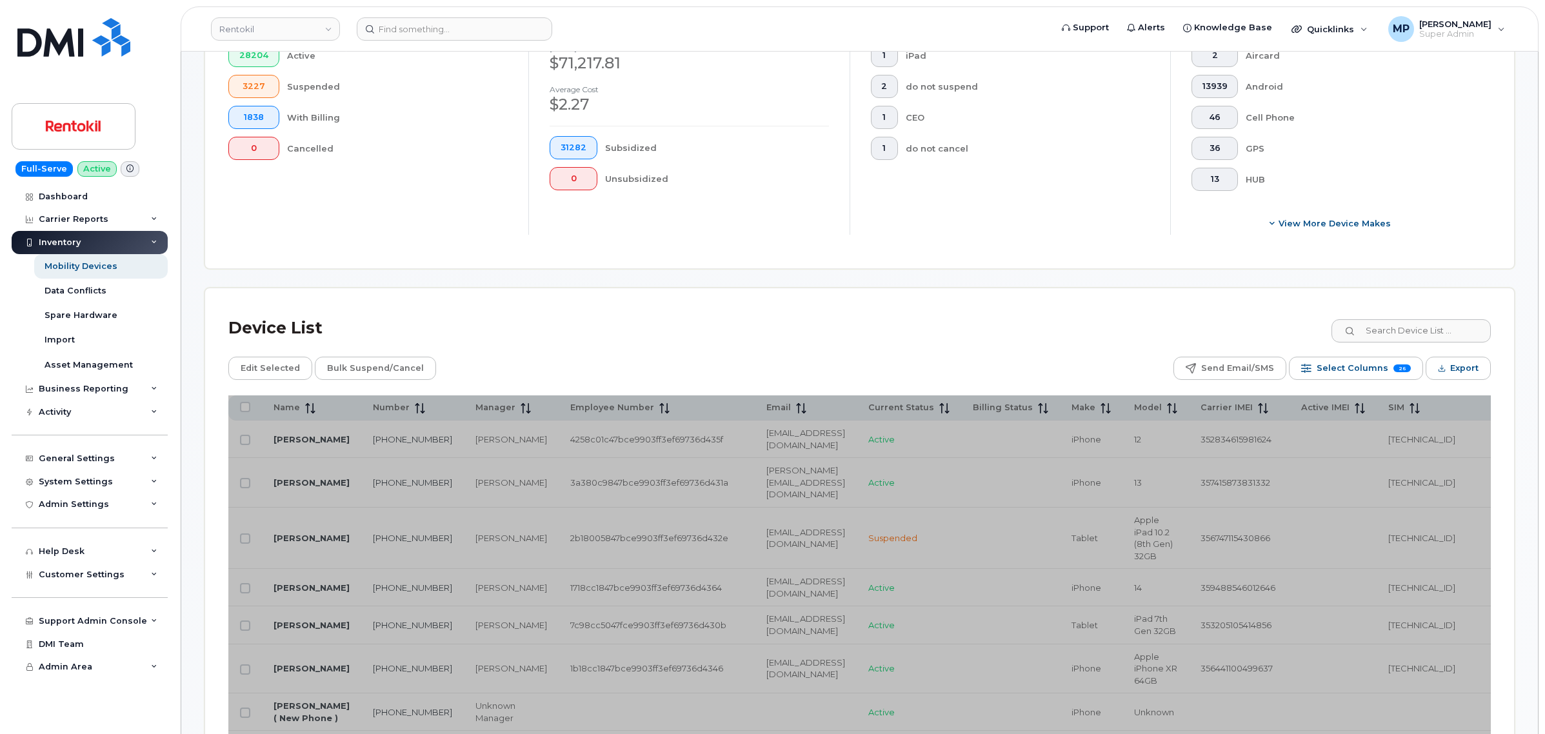
scroll to position [403, 0]
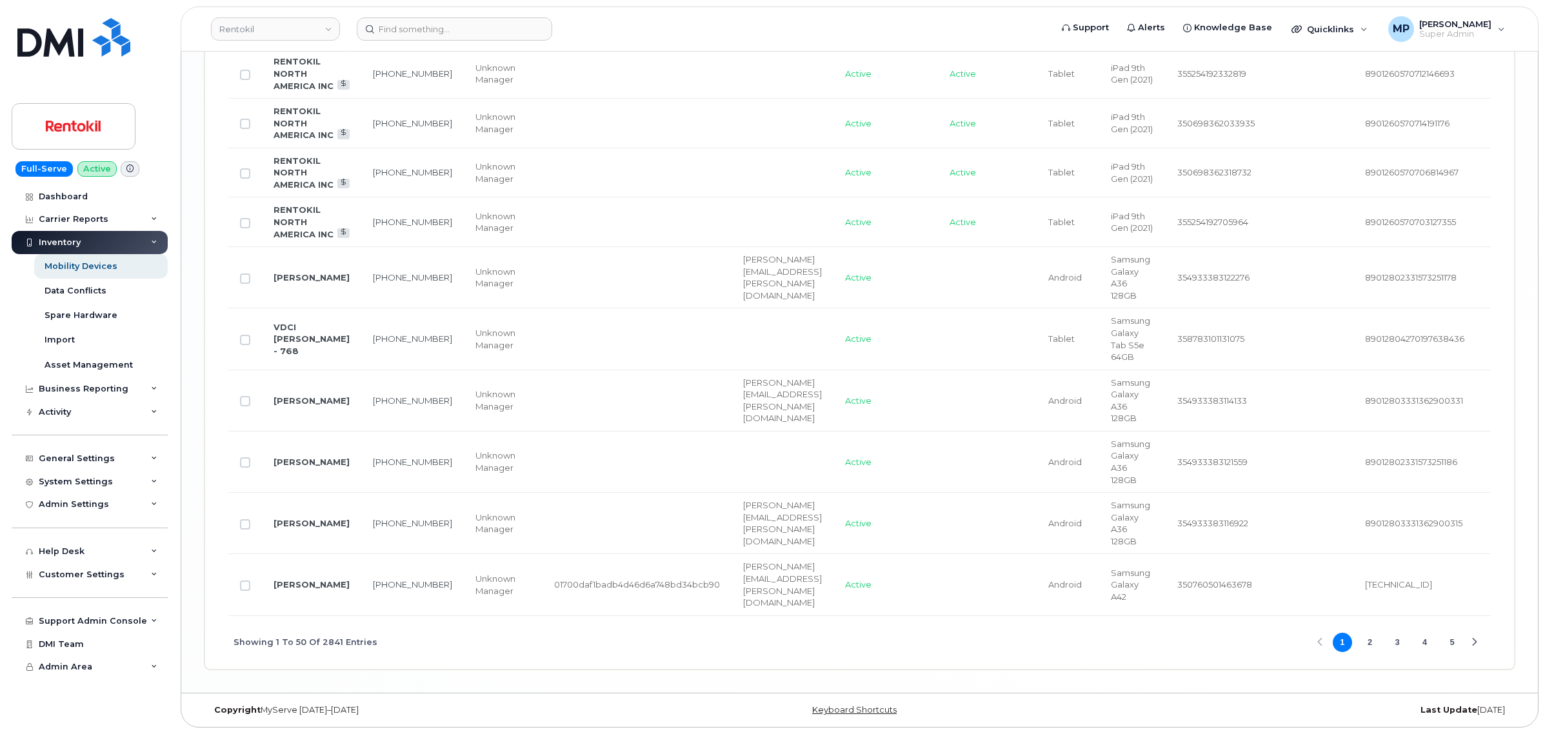
scroll to position [3107, 0]
drag, startPoint x: 372, startPoint y: 642, endPoint x: 230, endPoint y: 640, distance: 141.9
click at [230, 640] on div "Showing 1 To 50 Of 2841 Entries 1 2 3 4 5" at bounding box center [859, 643] width 1262 height 54
click at [317, 644] on span "Showing 1 To 50 Of 2841 Entries" at bounding box center [305, 642] width 144 height 19
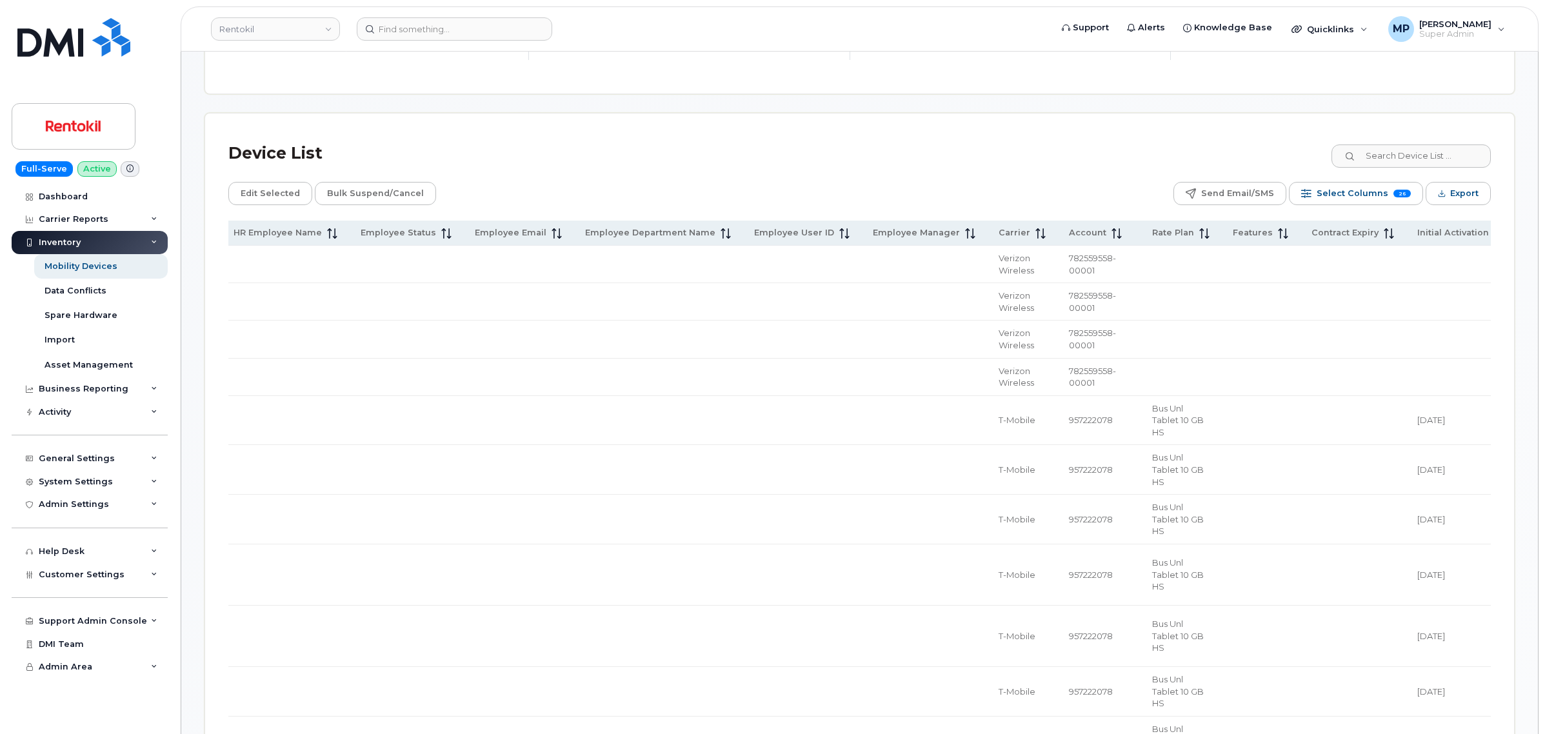
scroll to position [0, 0]
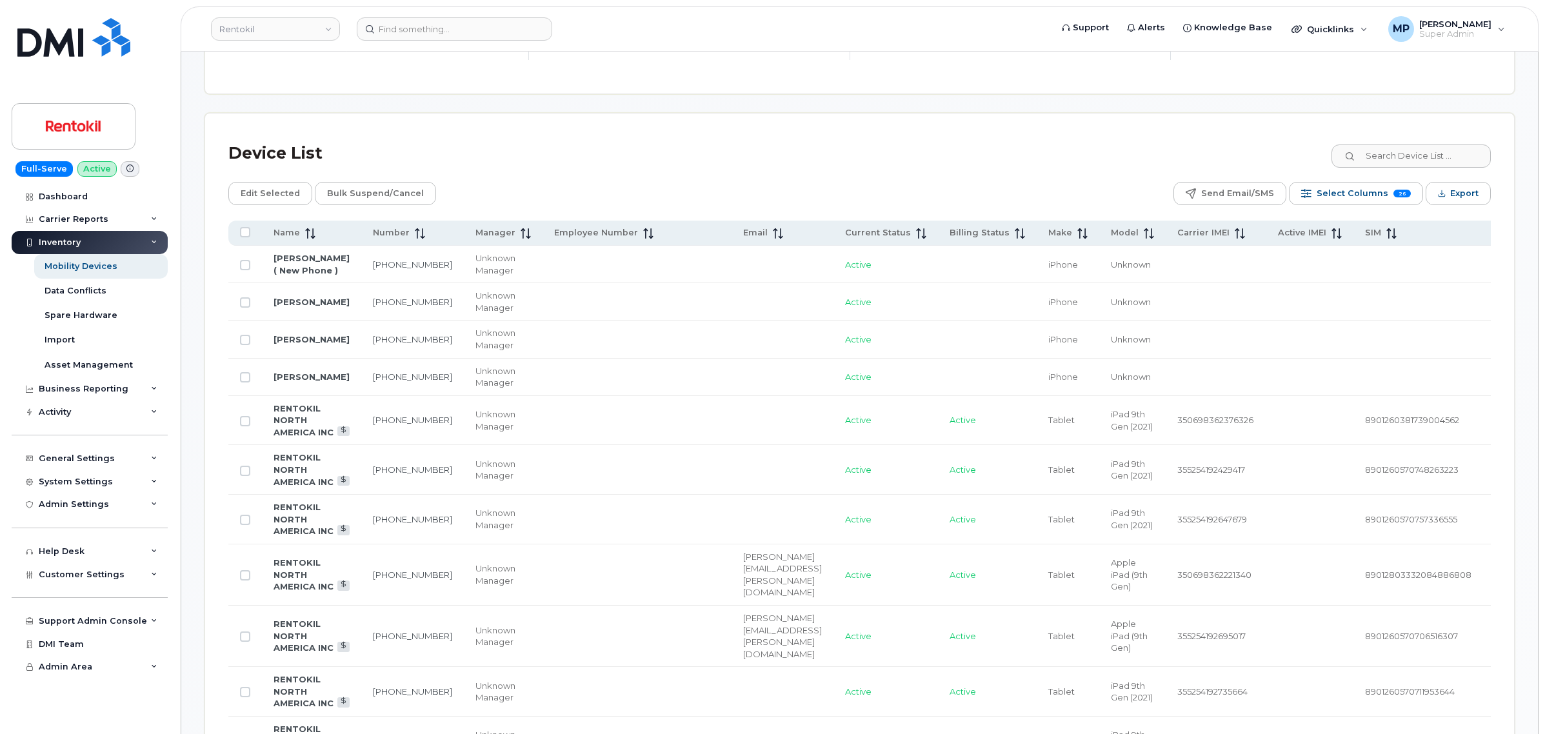
click at [611, 163] on div "Device List" at bounding box center [859, 154] width 1262 height 34
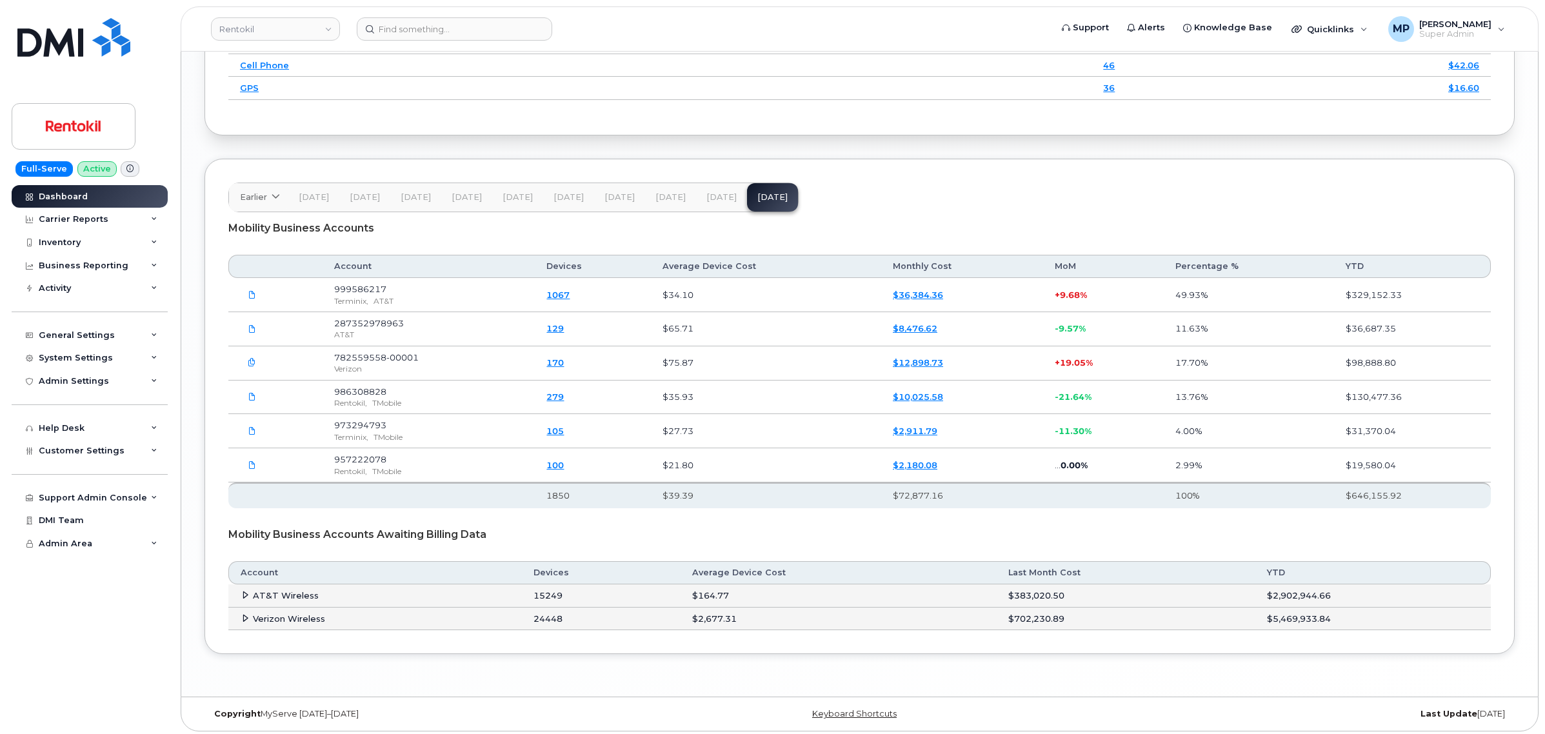
scroll to position [2030, 0]
click at [245, 590] on icon at bounding box center [245, 591] width 8 height 8
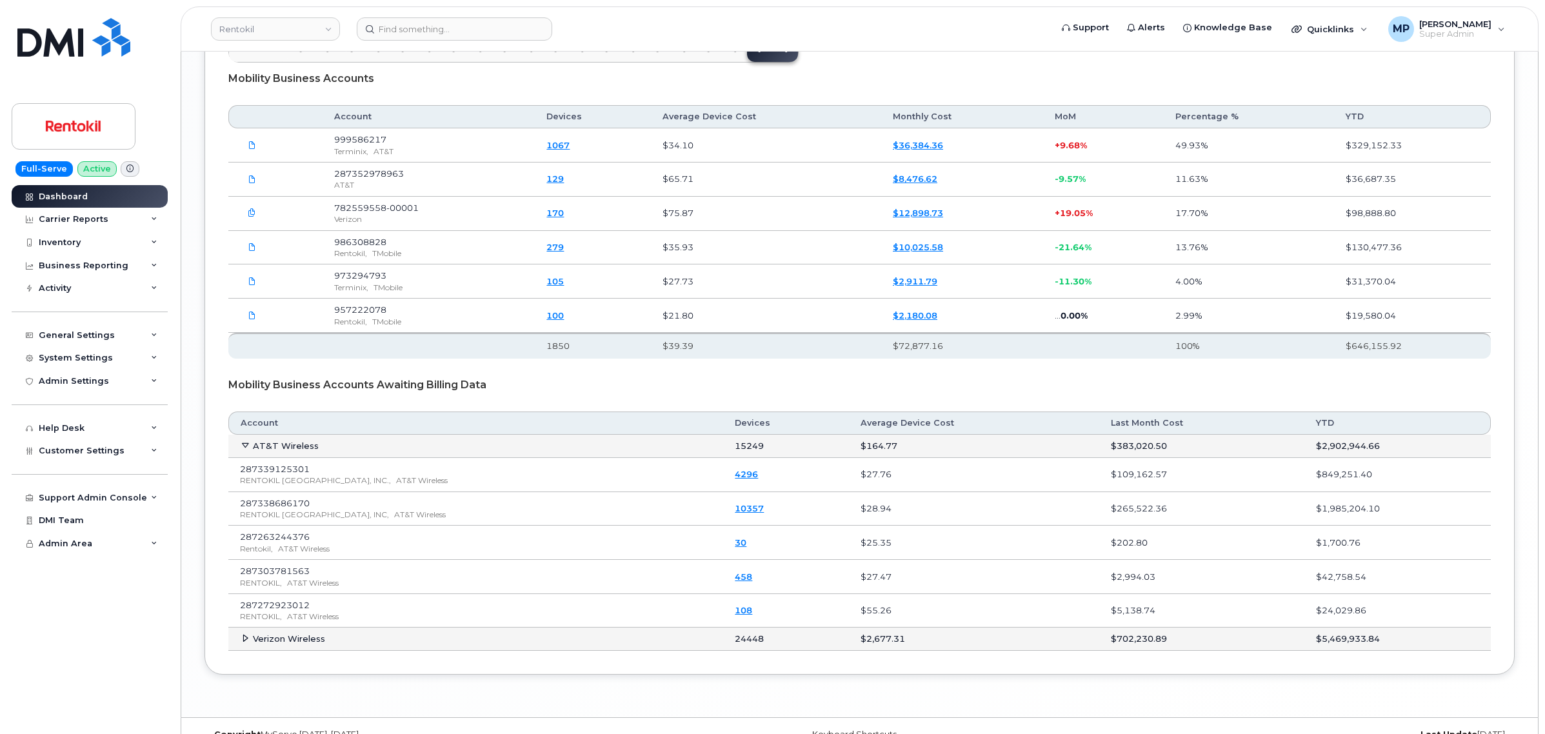
scroll to position [2201, 0]
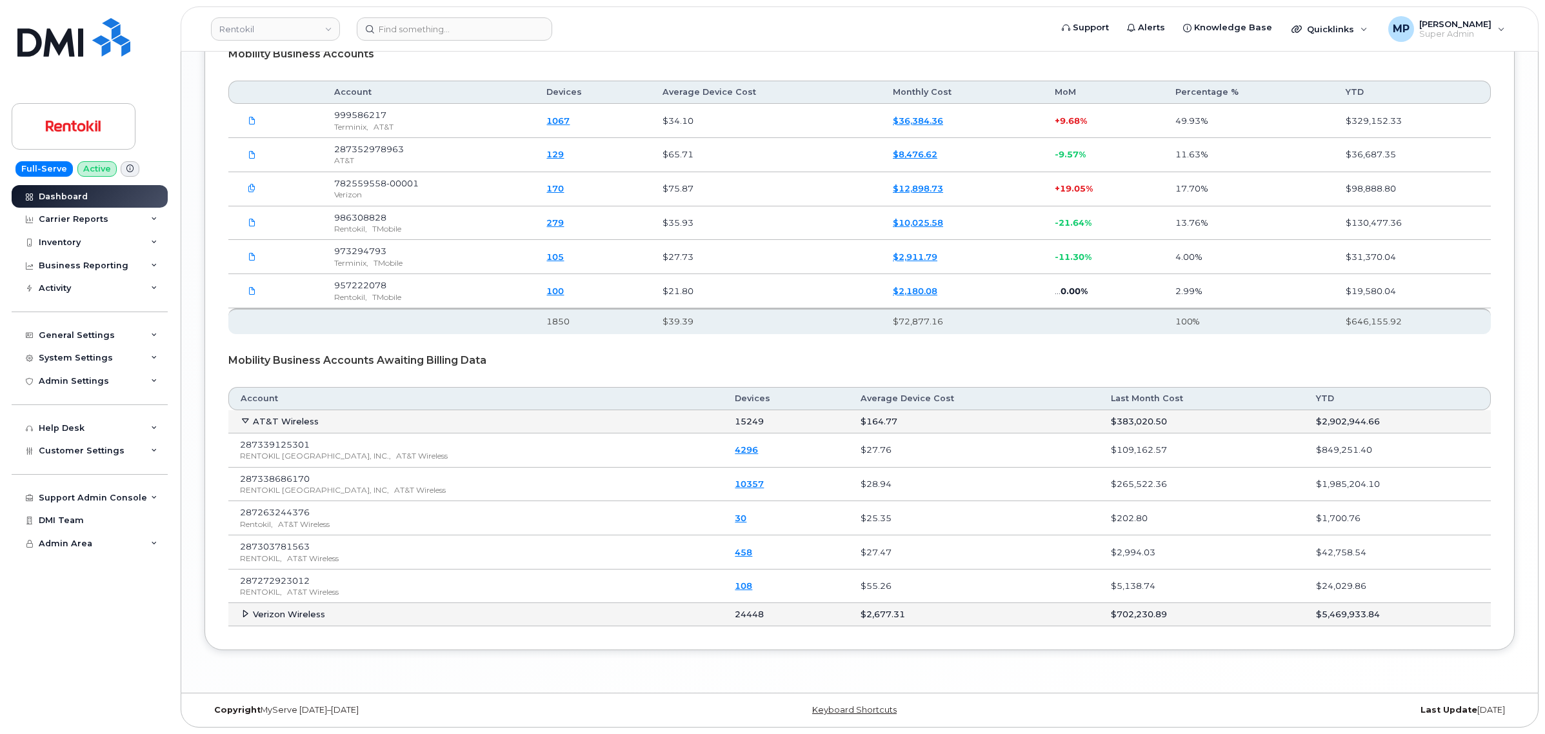
click at [244, 417] on icon at bounding box center [245, 421] width 8 height 8
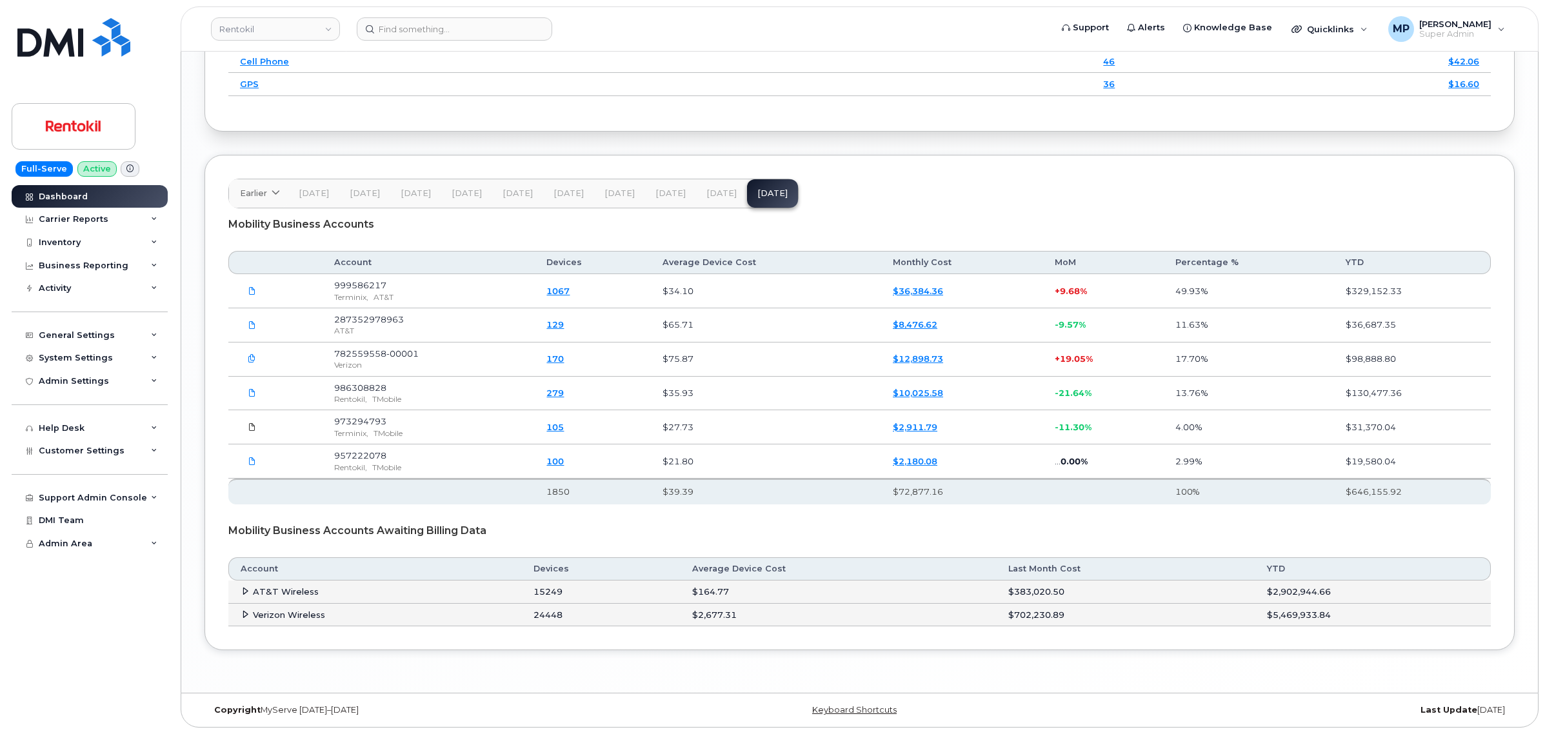
scroll to position [2030, 0]
